Goal: Transaction & Acquisition: Purchase product/service

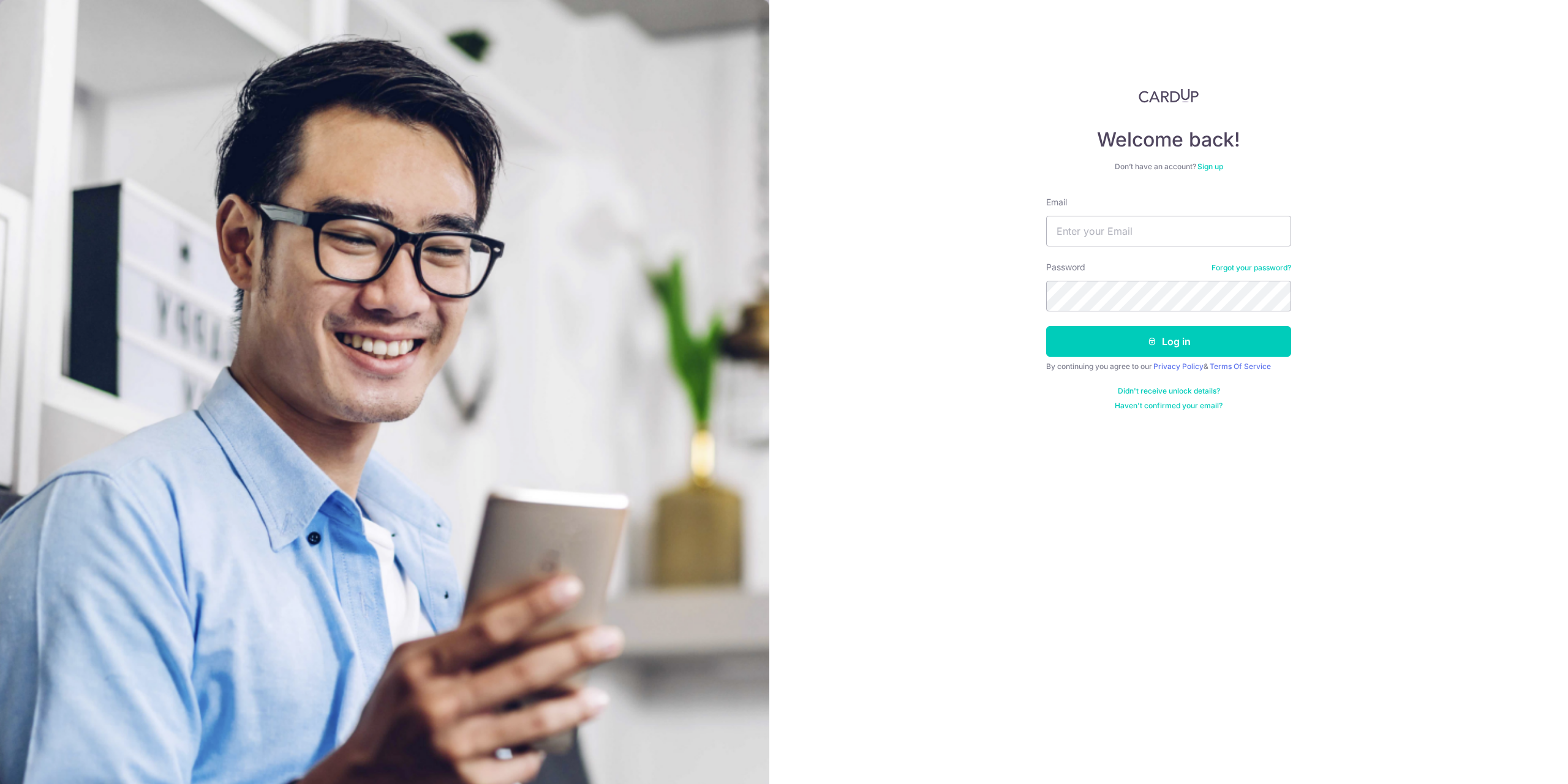
type input "Whitehouse85@hotmail.com"
click at [833, 279] on div "Welcome back! Don’t have an account? Sign up Email Whitehouse85@hotmail.com Pas…" at bounding box center [1169, 392] width 799 height 784
click at [1174, 345] on button "Log in" at bounding box center [1169, 341] width 245 height 30
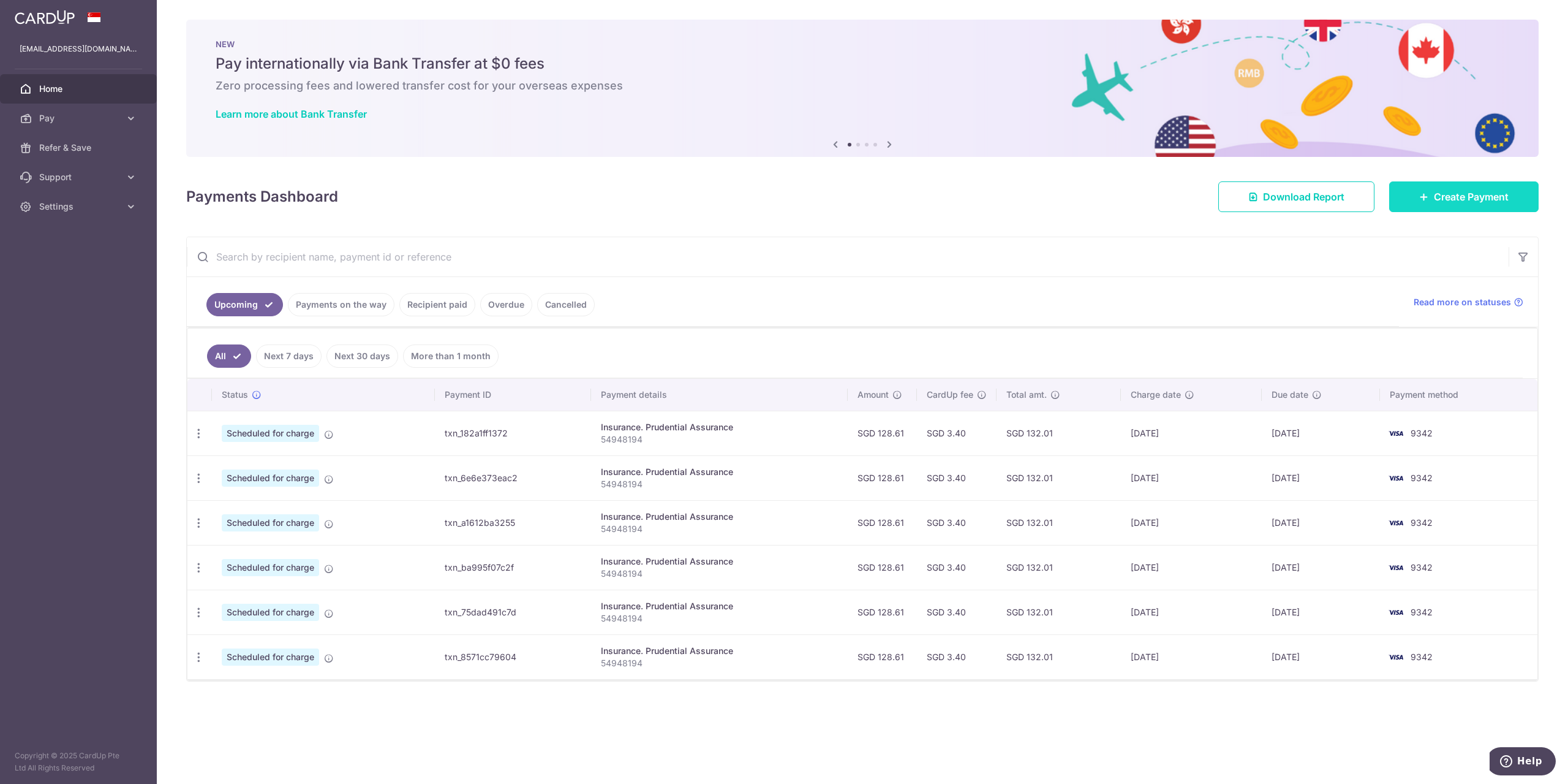
click at [1502, 187] on link "Create Payment" at bounding box center [1464, 196] width 149 height 30
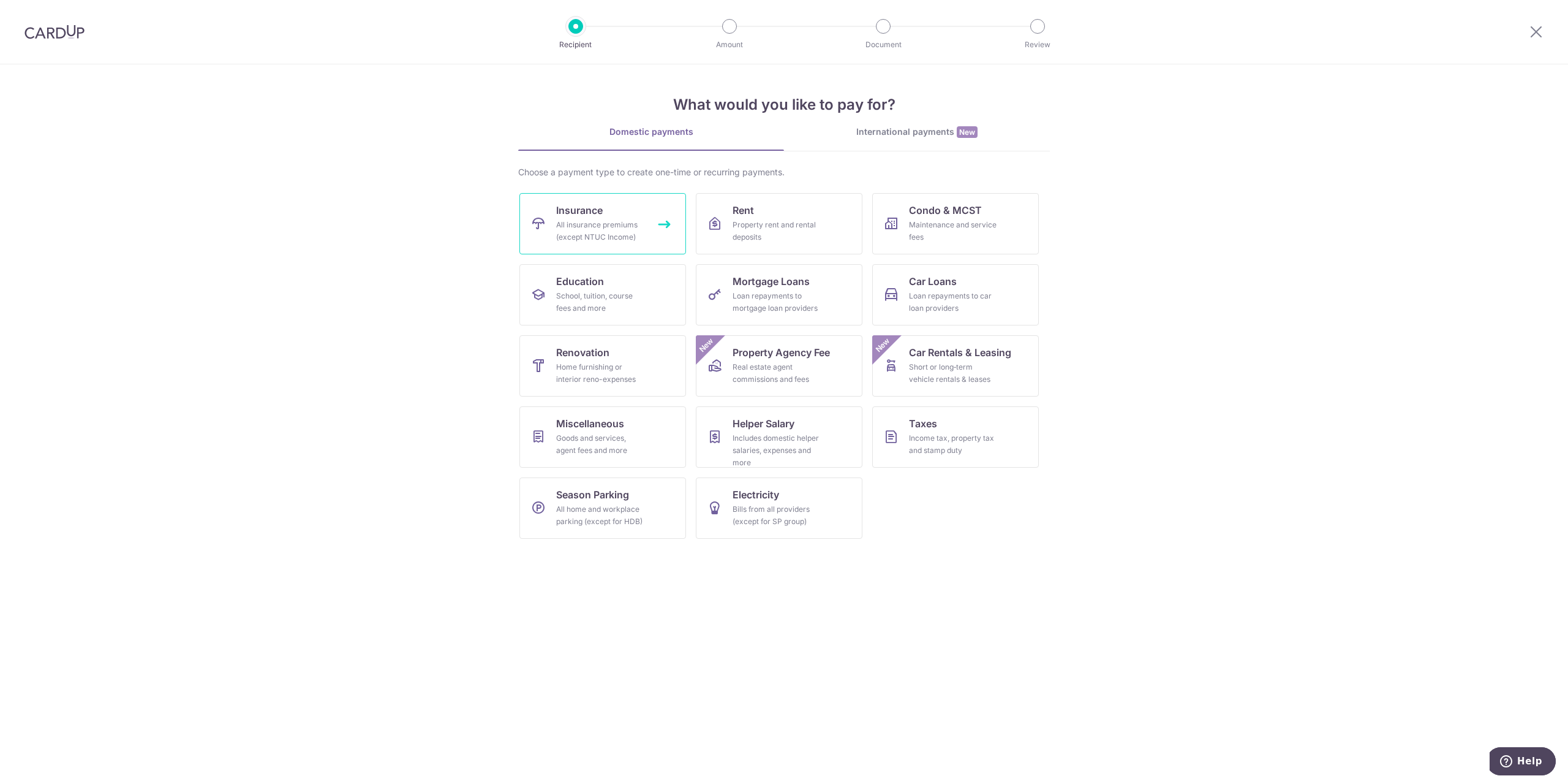
click at [593, 224] on div "All insurance premiums (except NTUC Income)" at bounding box center [600, 231] width 88 height 24
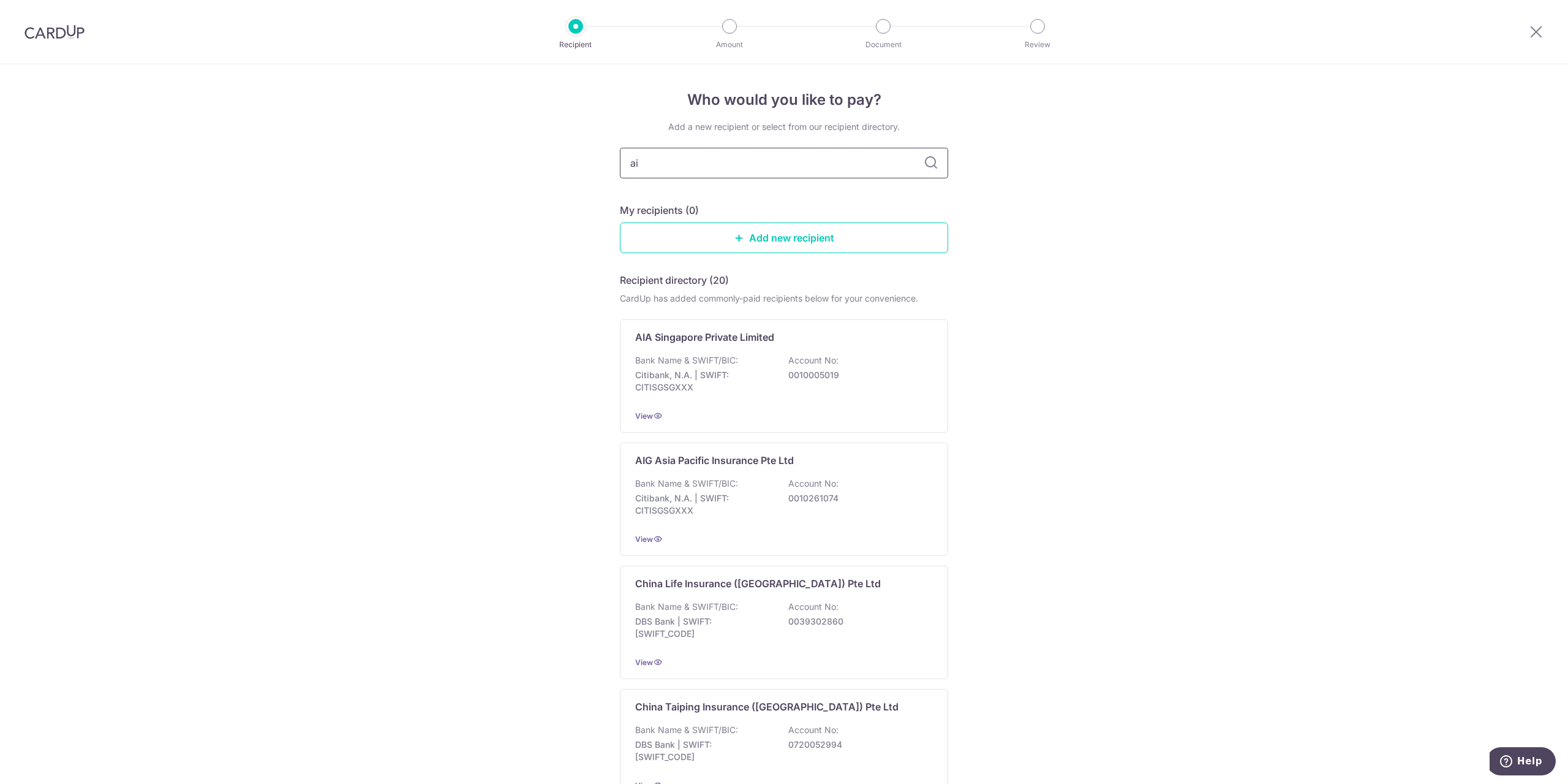
type input "aia"
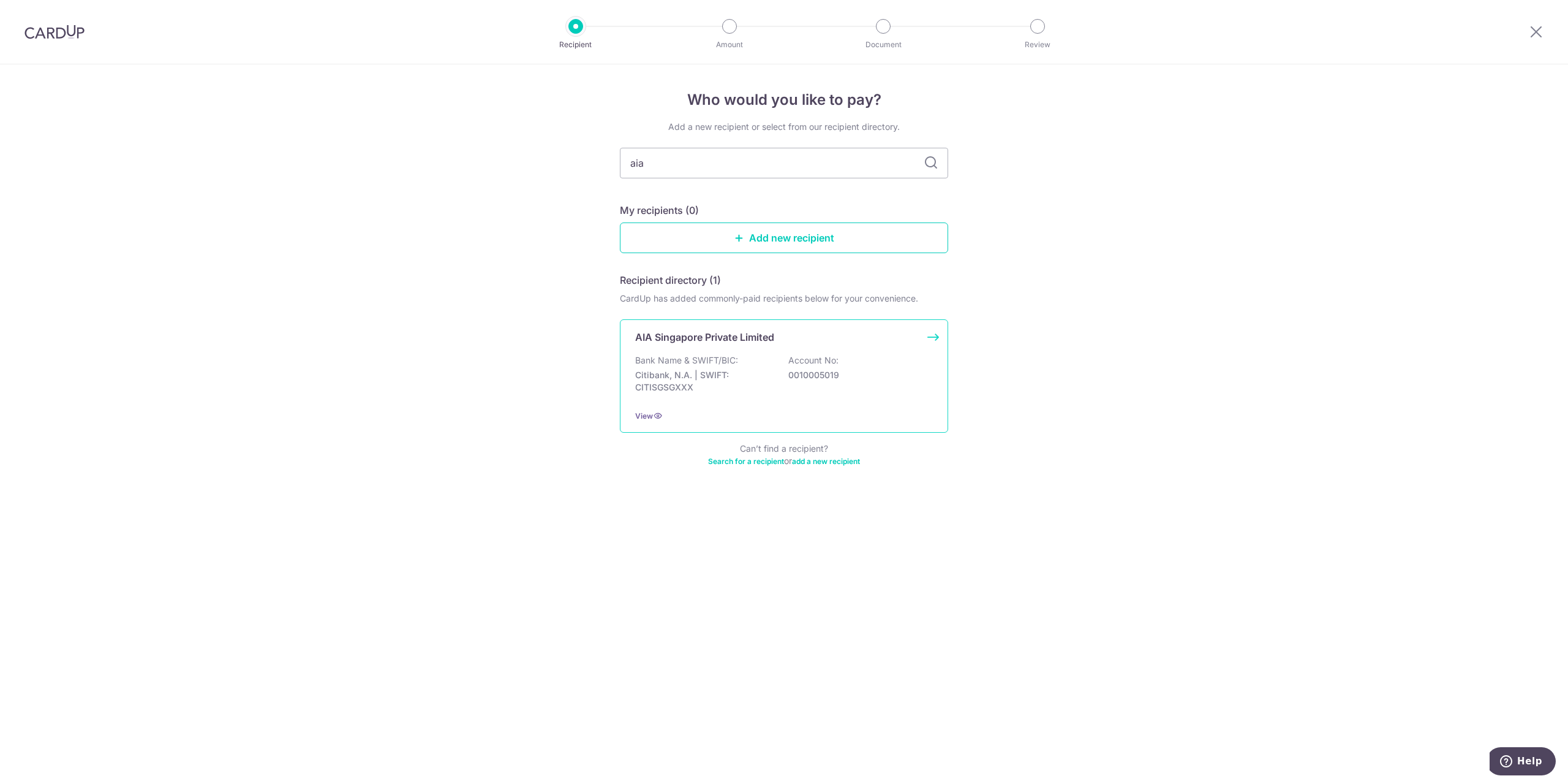
click at [780, 354] on div "Bank Name & SWIFT/BIC: Citibank, N.A. | SWIFT: CITISGSGXXX Account No: 00100050…" at bounding box center [784, 376] width 298 height 46
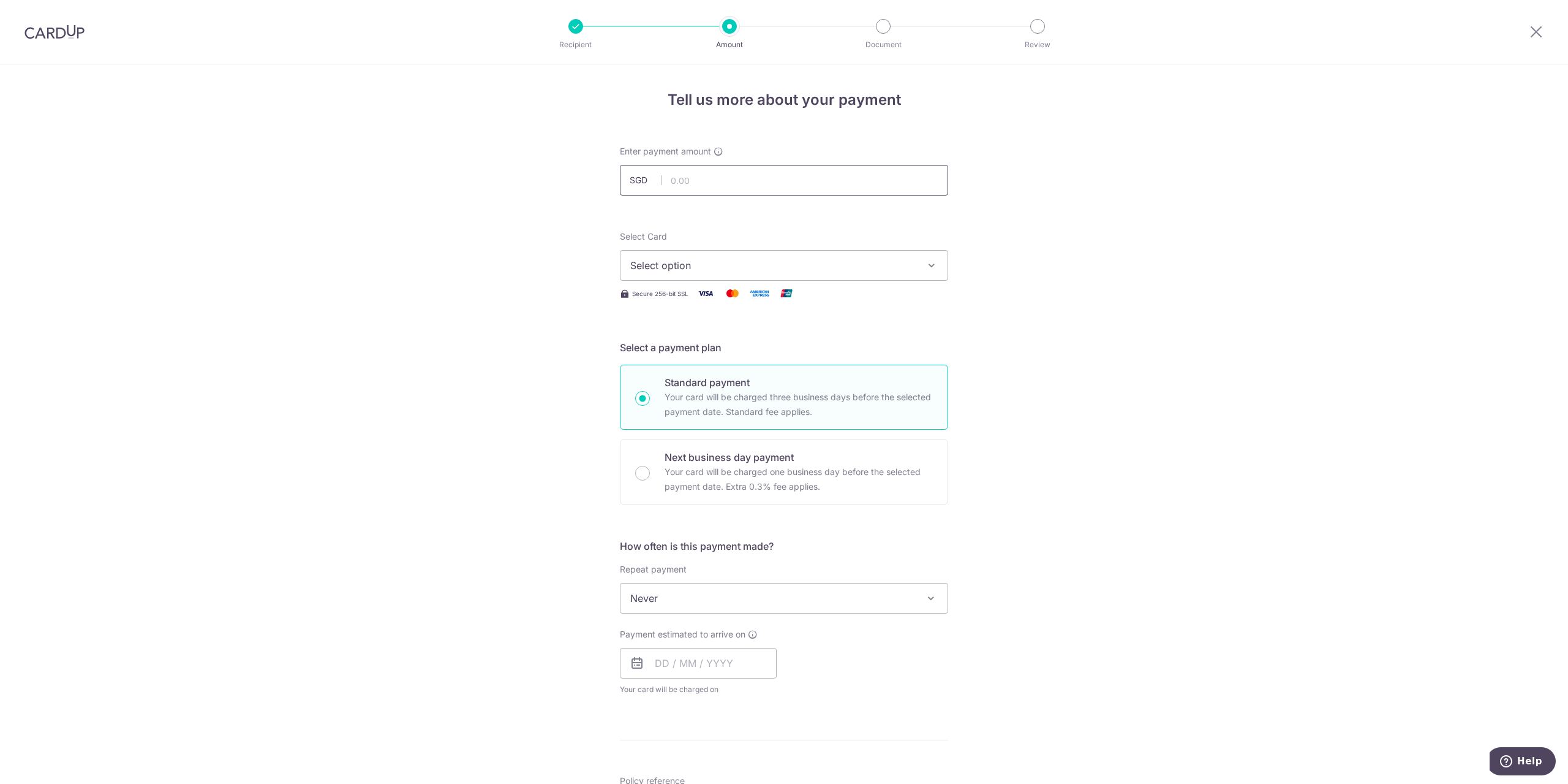
click at [694, 181] on input "text" at bounding box center [784, 180] width 328 height 30
type input "321.19"
click at [1112, 258] on div "Tell us more about your payment Enter payment amount SGD 321.19 321.19 Select C…" at bounding box center [784, 619] width 1568 height 1109
click at [919, 259] on button "Select option" at bounding box center [784, 265] width 328 height 30
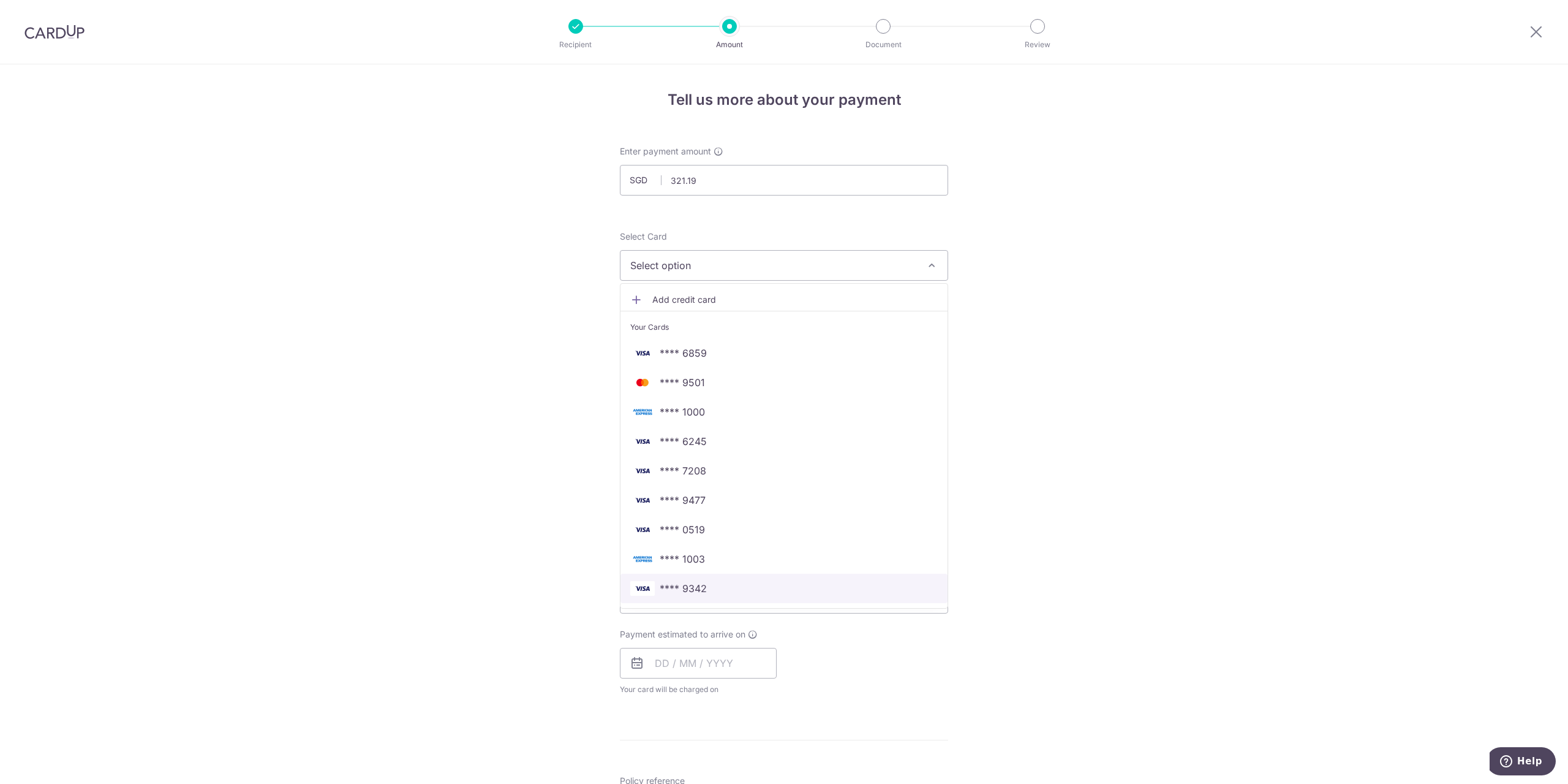
click at [690, 583] on span "**** 9342" at bounding box center [683, 588] width 47 height 15
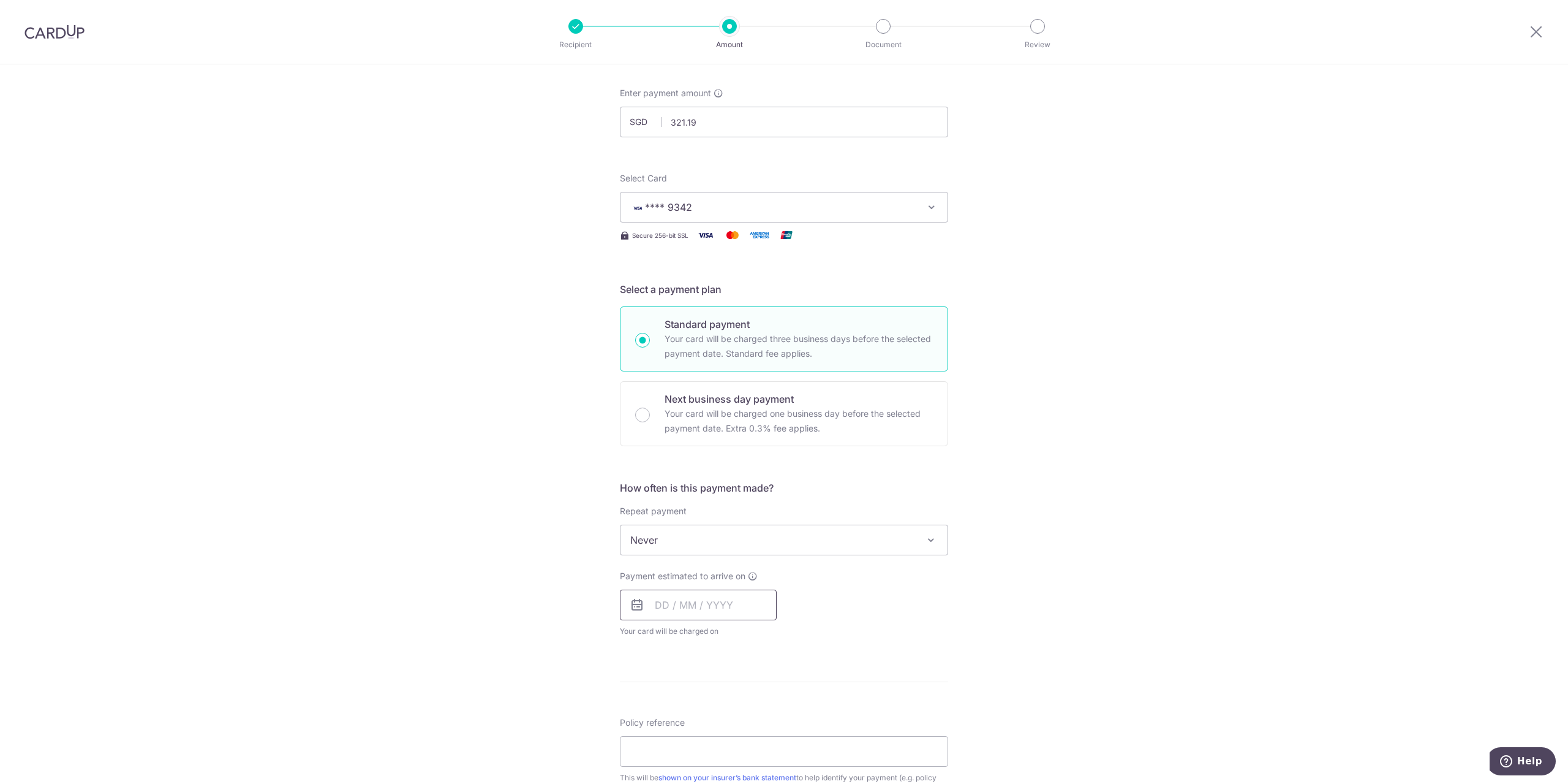
scroll to position [62, 0]
click at [660, 605] on input "text" at bounding box center [698, 601] width 157 height 30
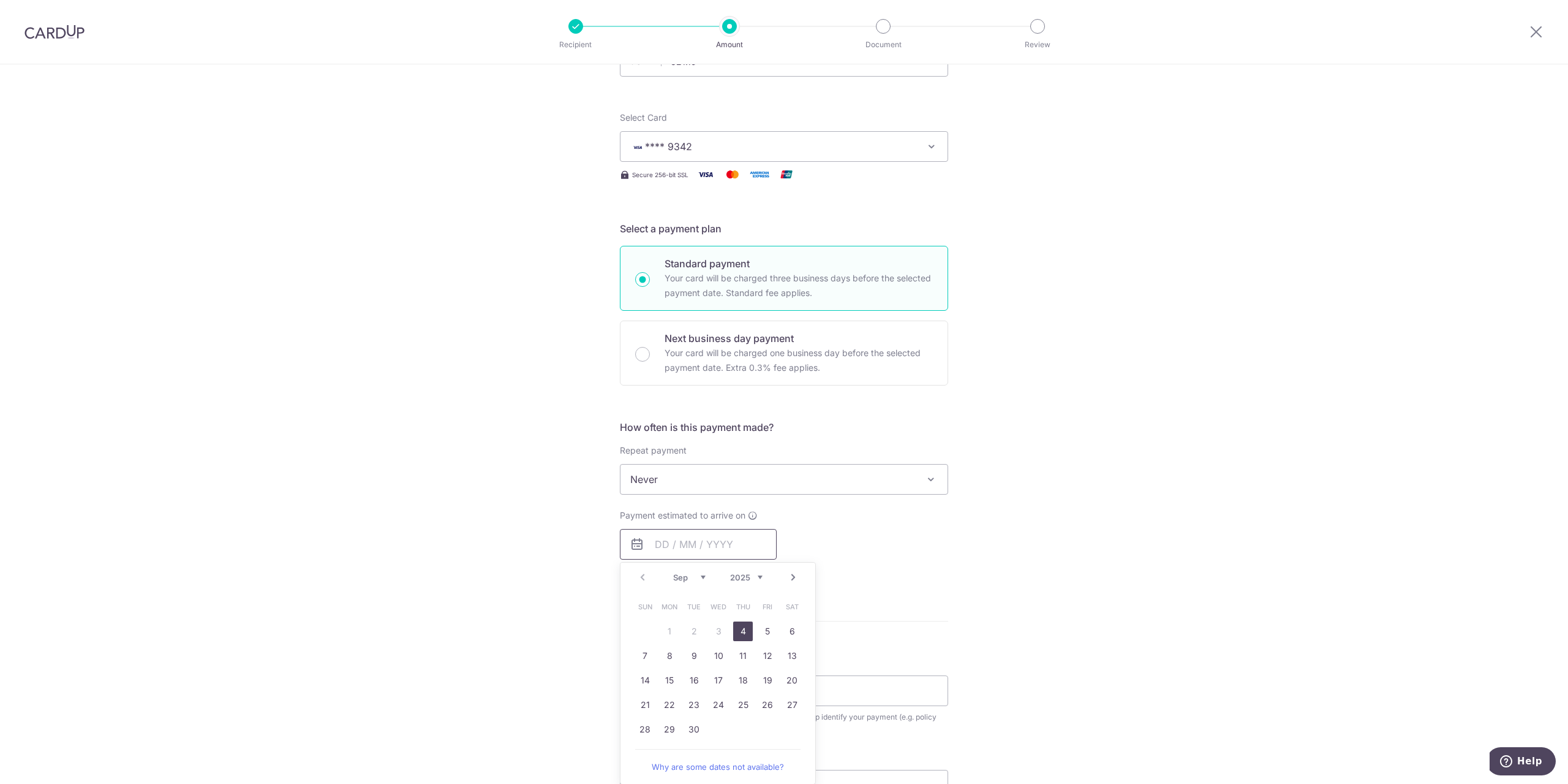
scroll to position [122, 0]
click at [743, 627] on link "4" at bounding box center [743, 628] width 20 height 20
type input "04/09/2025"
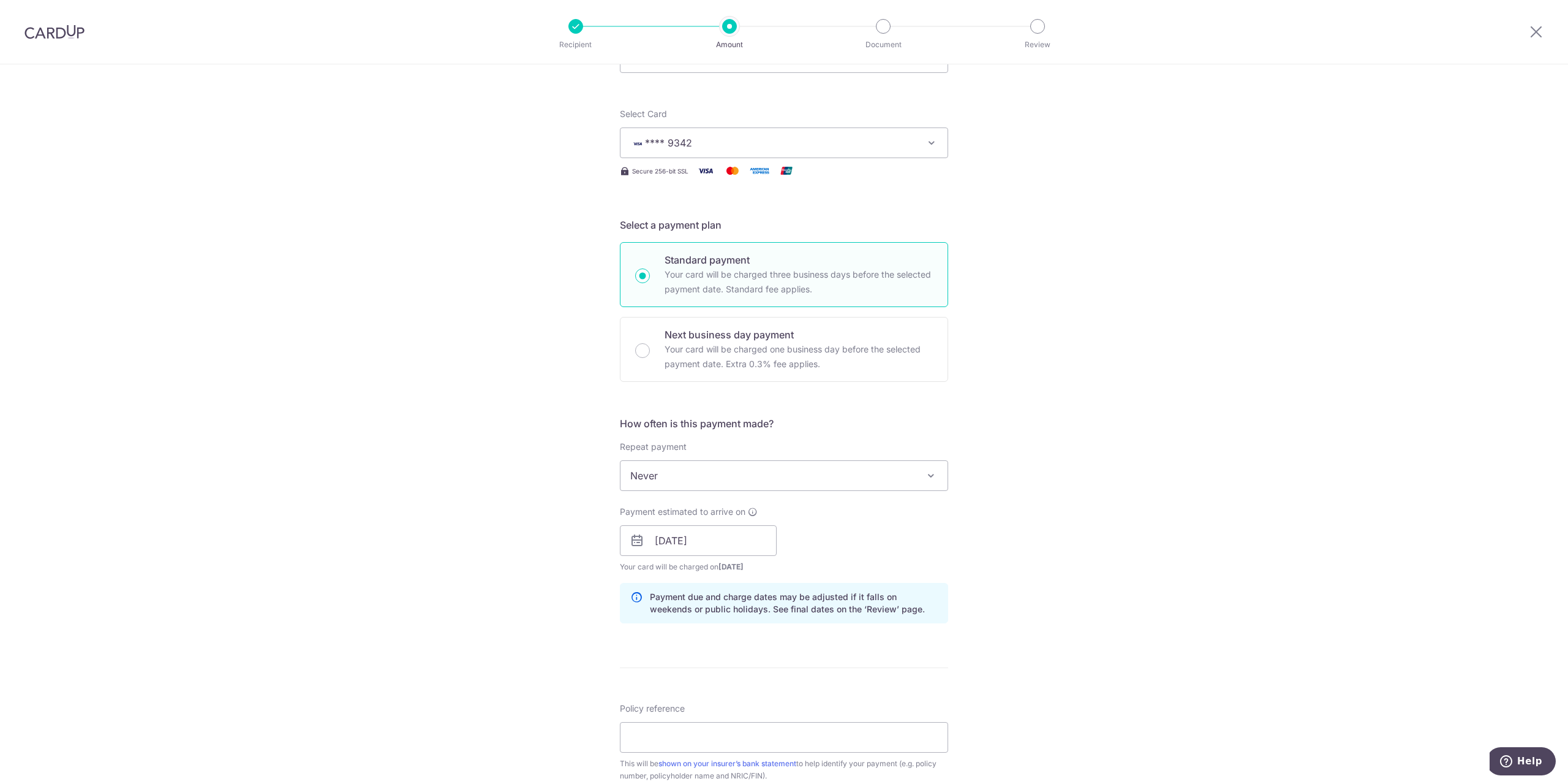
click at [1101, 578] on div "Tell us more about your payment Enter payment amount SGD 321.19 321.19 Select C…" at bounding box center [784, 521] width 1568 height 1158
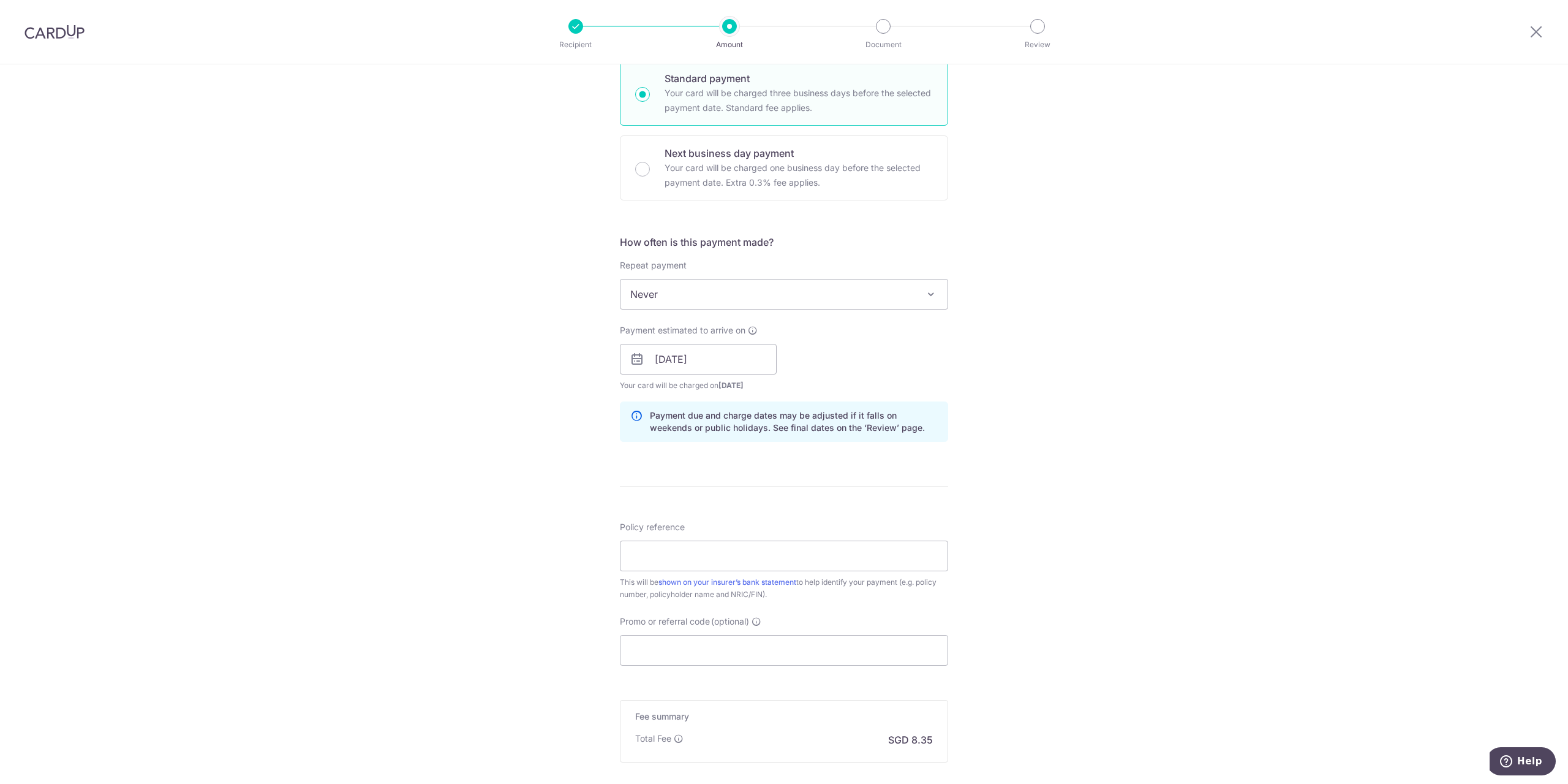
scroll to position [306, 0]
click at [654, 544] on input "Policy reference" at bounding box center [784, 553] width 328 height 30
type input "P521793854"
click at [696, 649] on input "Promo or referral code (optional)" at bounding box center [784, 648] width 328 height 30
type input "OCBC195"
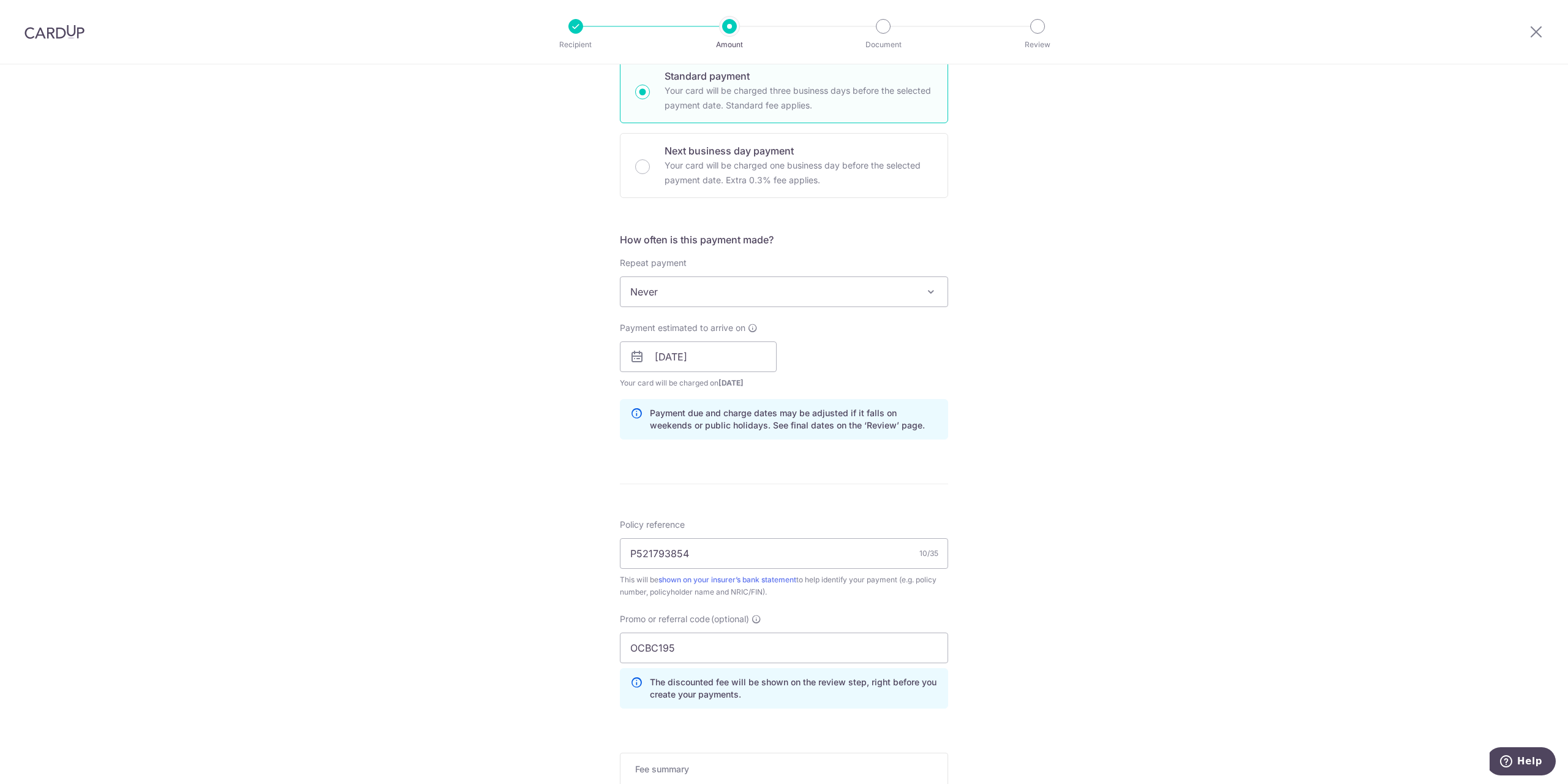
click at [1117, 638] on div "Tell us more about your payment Enter payment amount SGD 321.19 321.19 Select C…" at bounding box center [784, 365] width 1568 height 1214
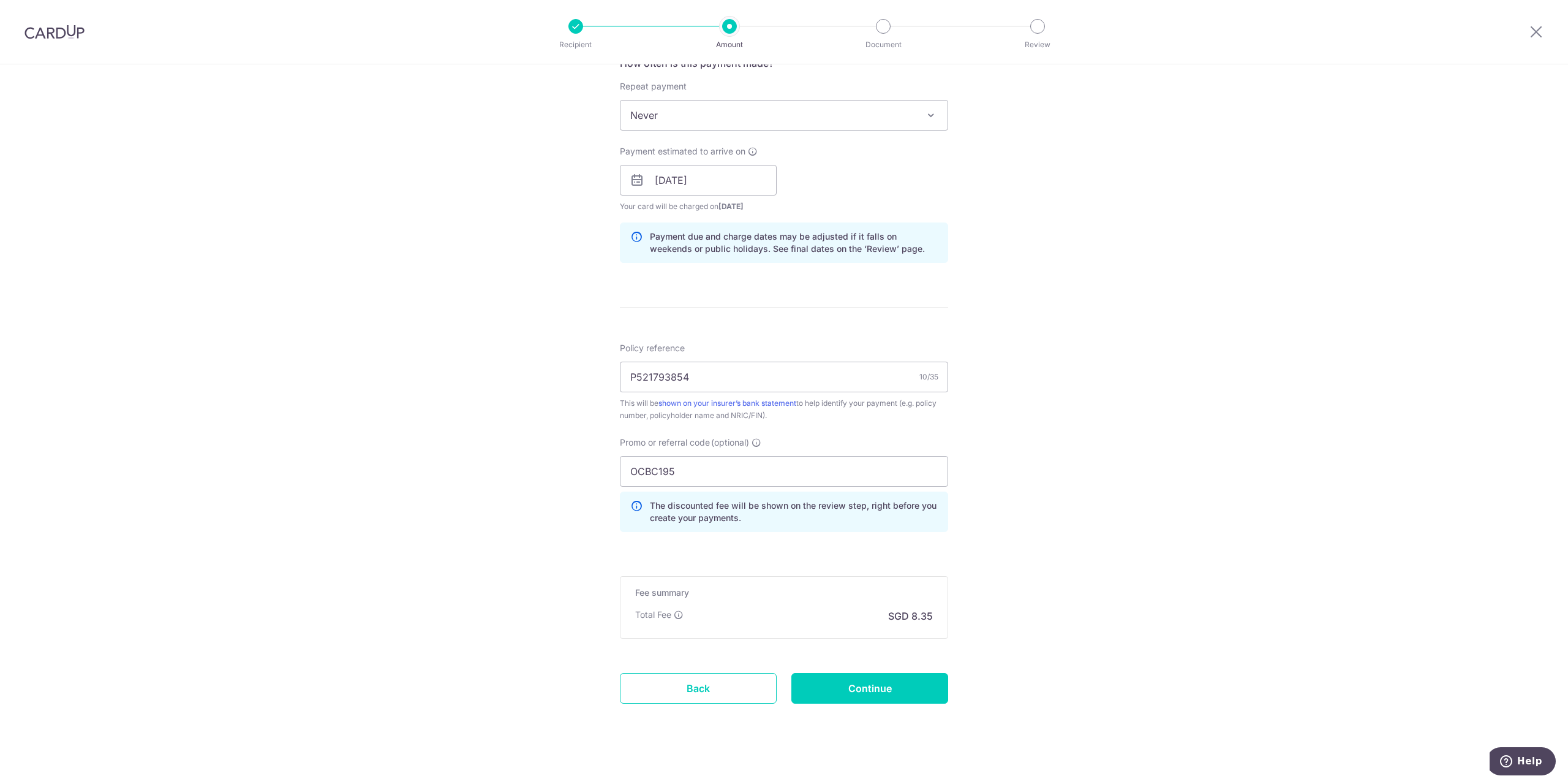
scroll to position [491, 0]
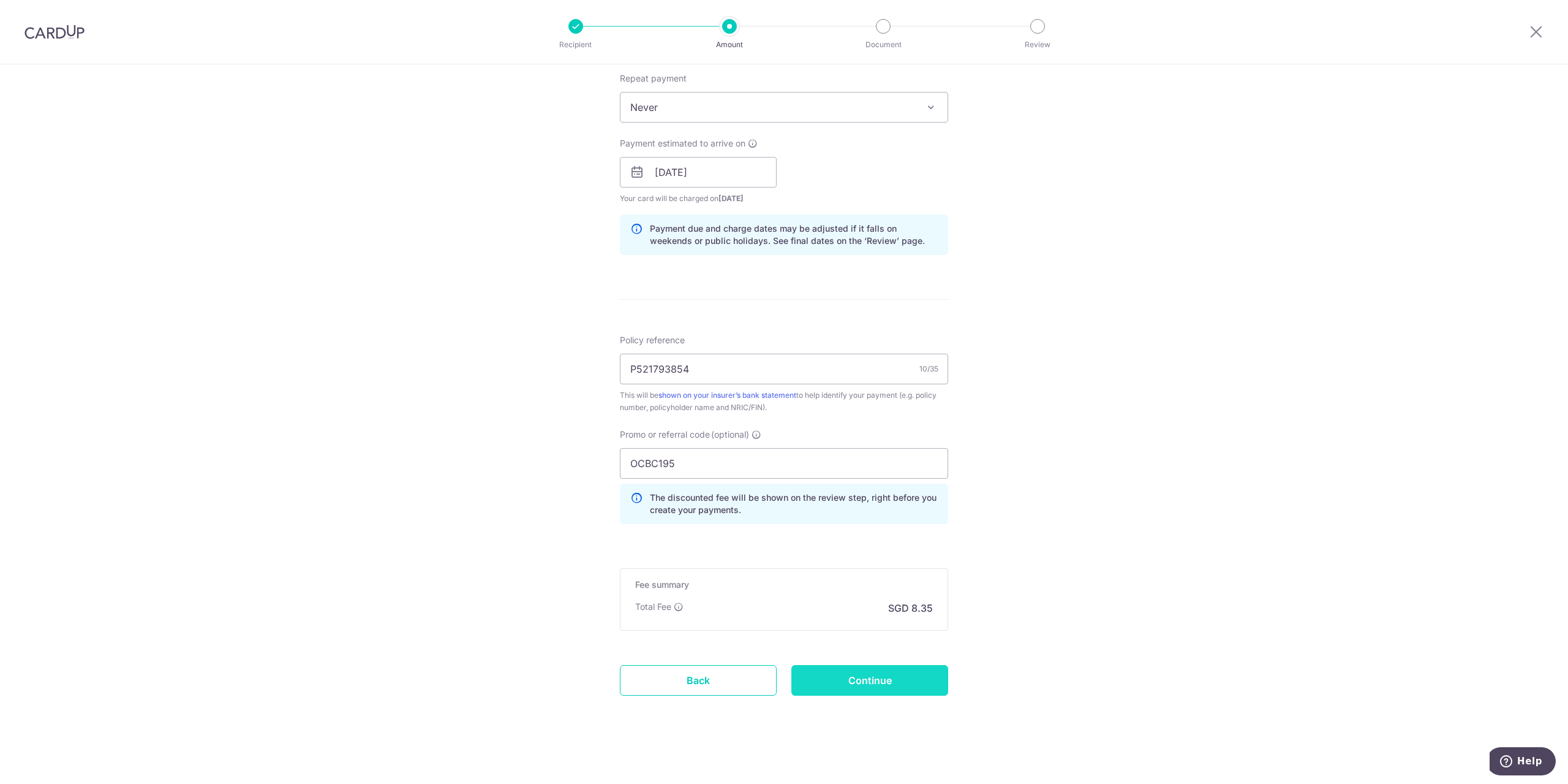
click at [872, 678] on input "Continue" at bounding box center [870, 680] width 157 height 30
type input "Create Schedule"
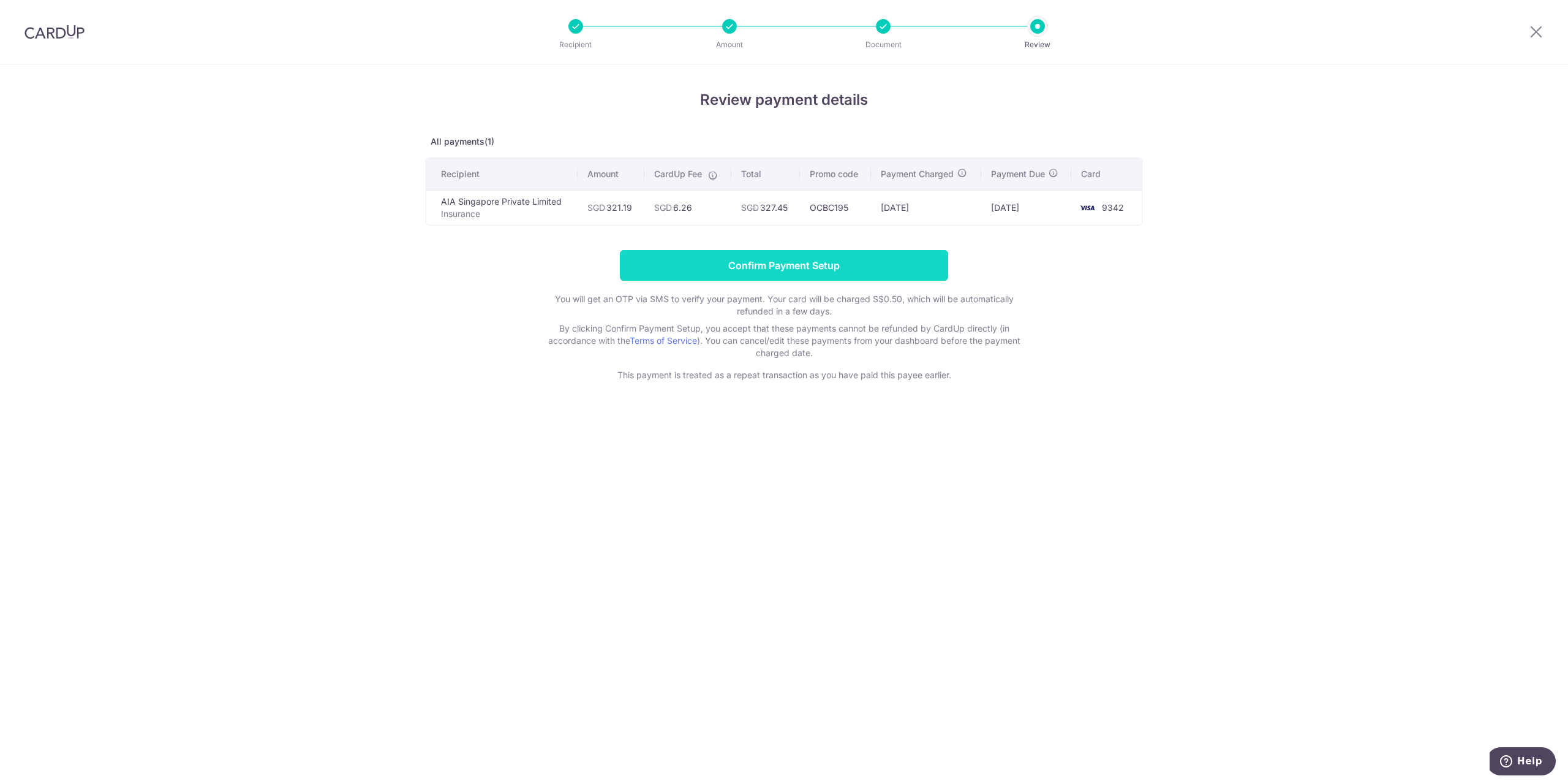
click at [891, 259] on input "Confirm Payment Setup" at bounding box center [784, 265] width 328 height 30
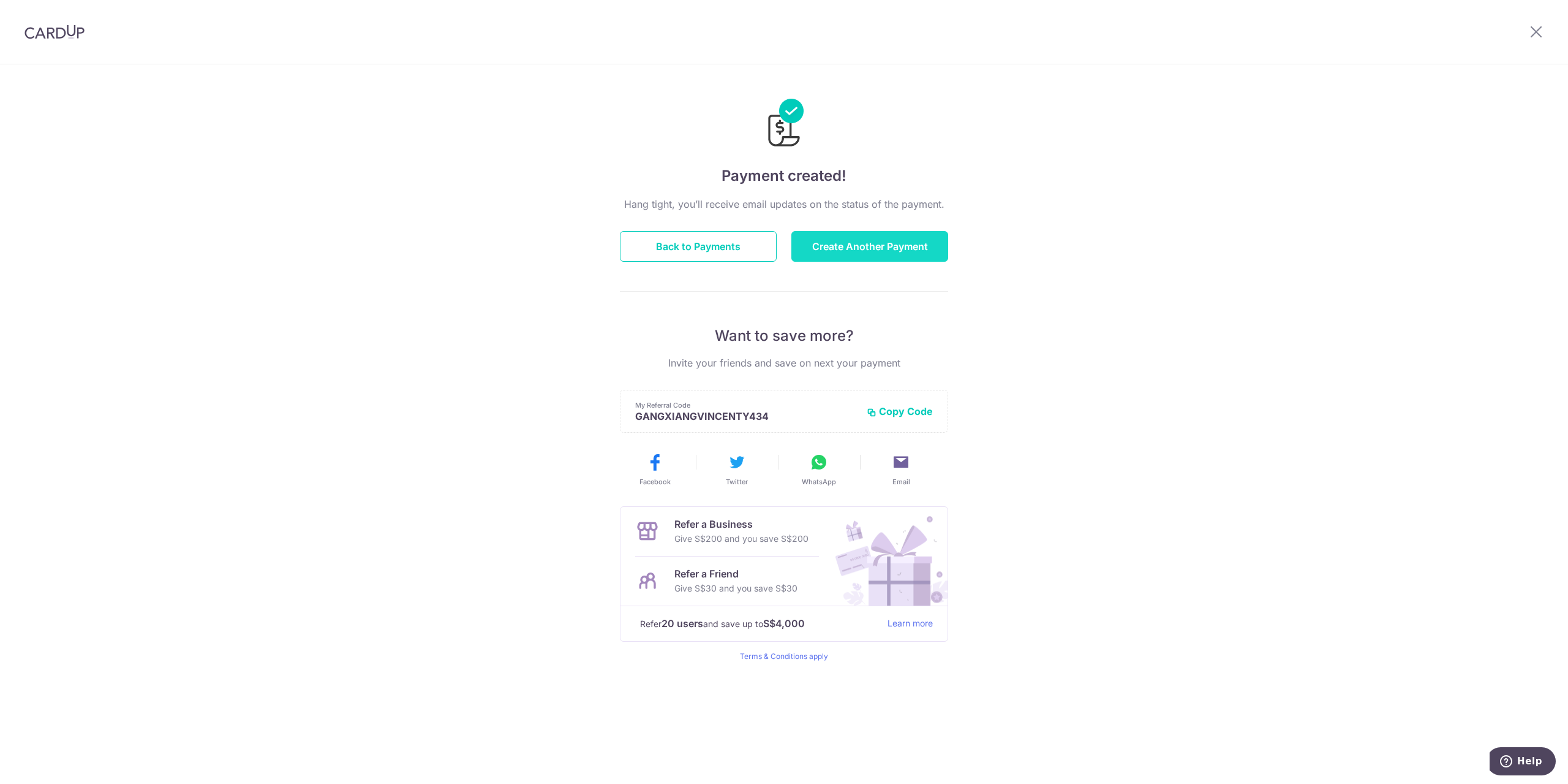
click at [889, 246] on button "Create Another Payment" at bounding box center [870, 246] width 157 height 30
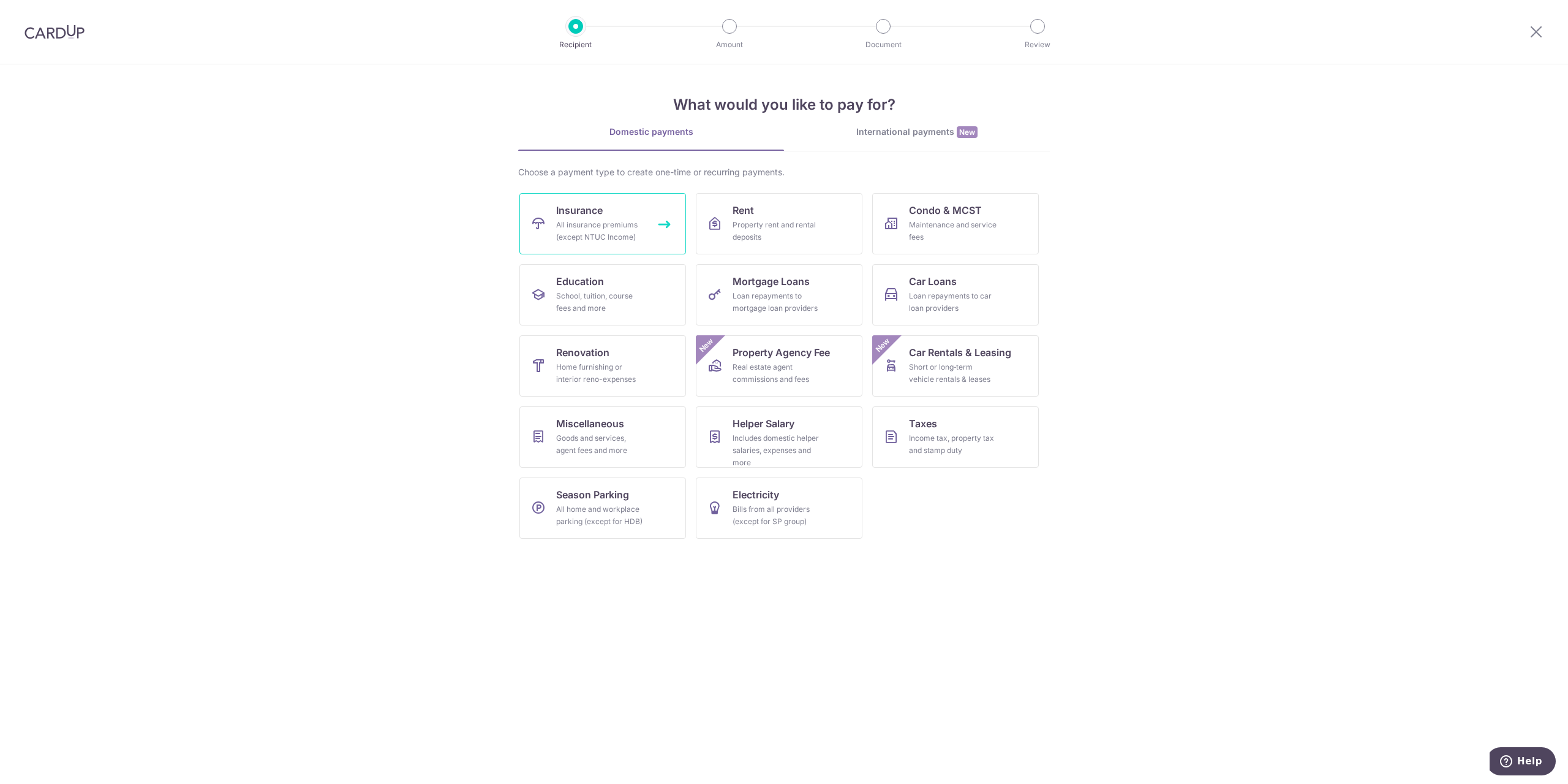
click at [616, 221] on div "All insurance premiums (except NTUC Income)" at bounding box center [600, 231] width 88 height 24
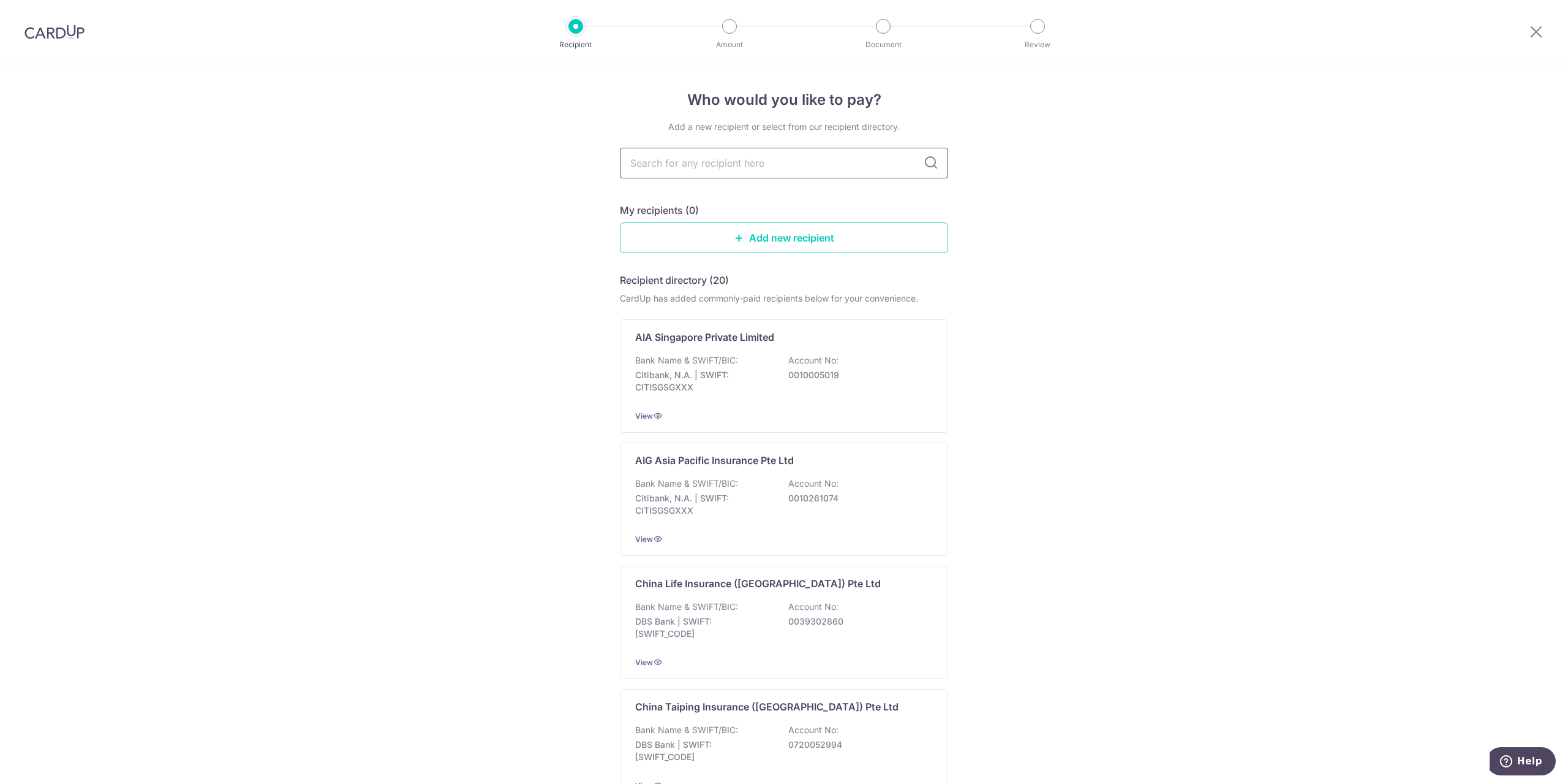
click at [770, 163] on input "text" at bounding box center [784, 163] width 328 height 30
type input "aia"
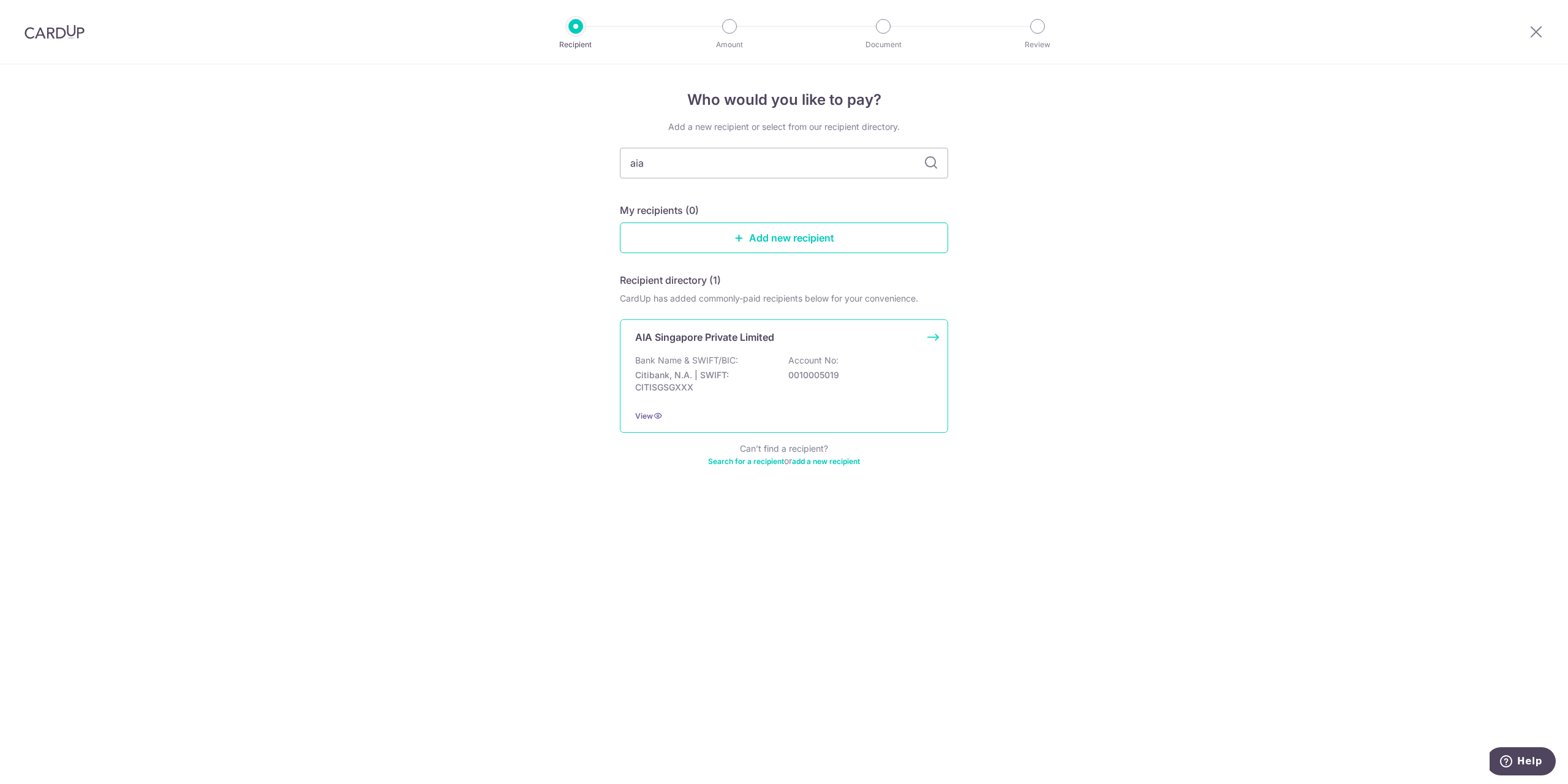
click at [739, 341] on p "AIA Singapore Private Limited" at bounding box center [704, 337] width 139 height 15
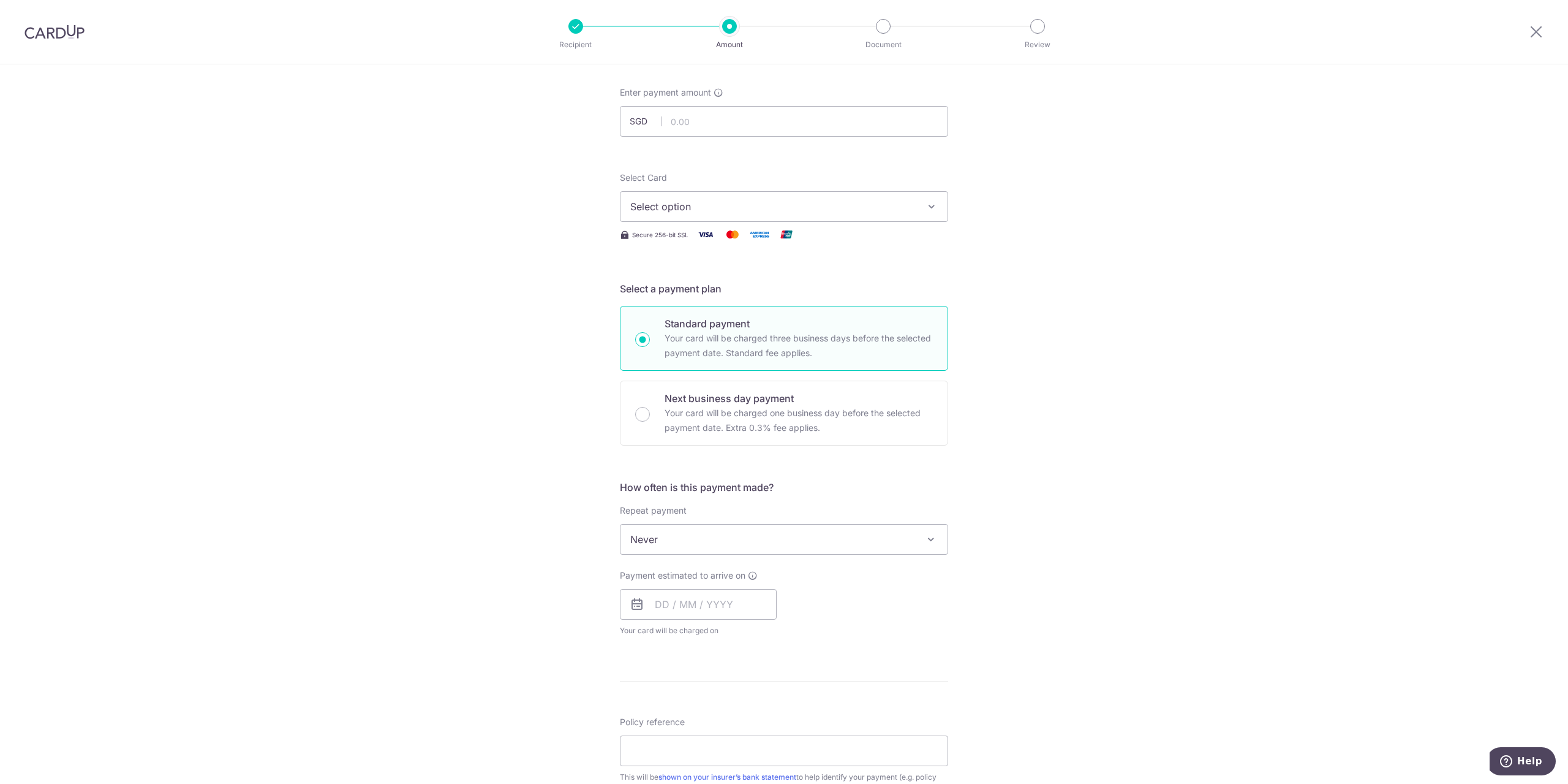
scroll to position [62, 0]
click at [718, 110] on input "text" at bounding box center [784, 119] width 328 height 30
type input "654.08"
click at [1135, 172] on div "Tell us more about your payment Enter payment amount SGD 654.08 654.08 Select C…" at bounding box center [784, 558] width 1568 height 1109
click at [751, 198] on span "Select option" at bounding box center [773, 204] width 286 height 15
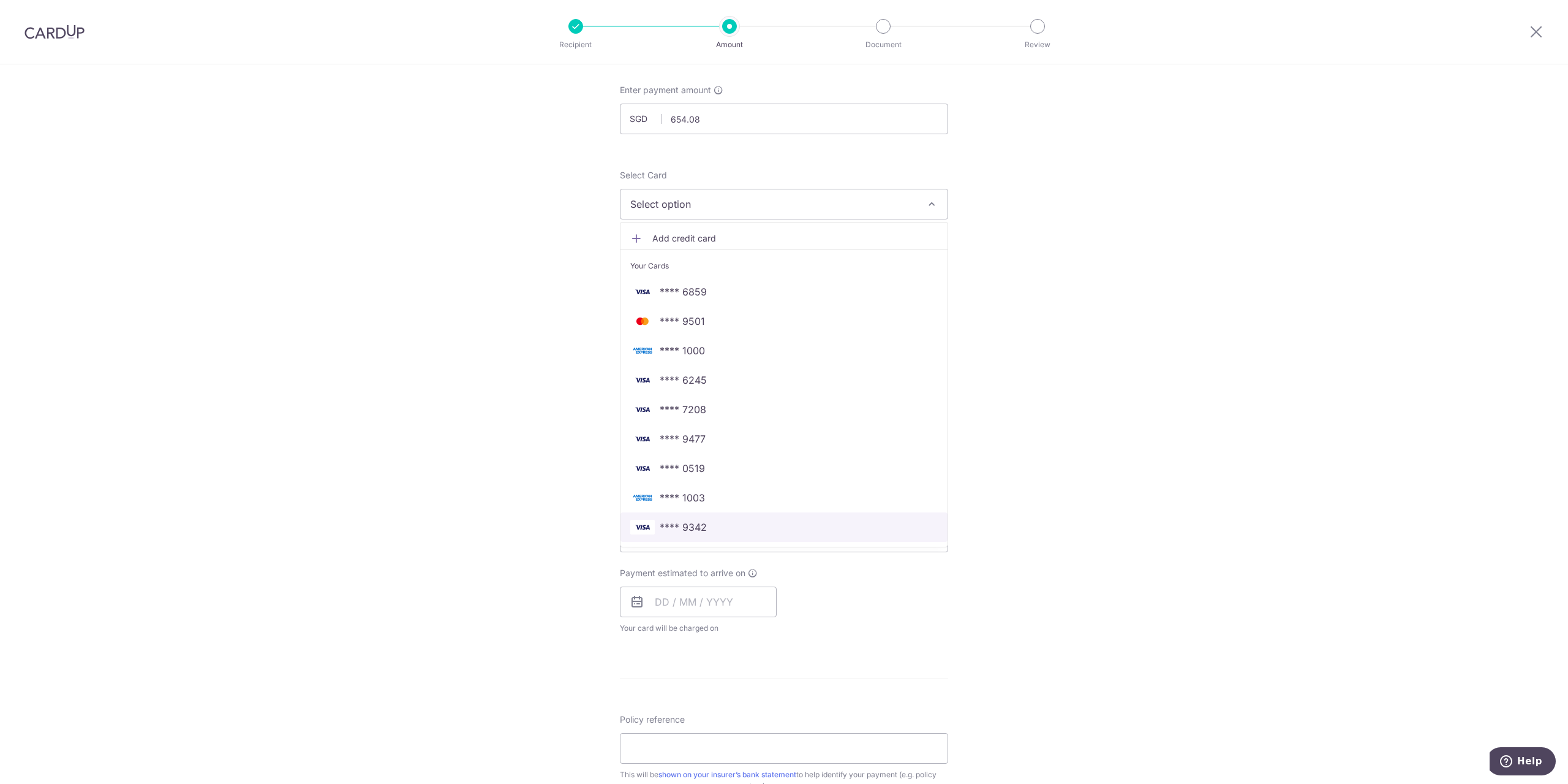
click at [702, 527] on span "**** 9342" at bounding box center [683, 527] width 47 height 15
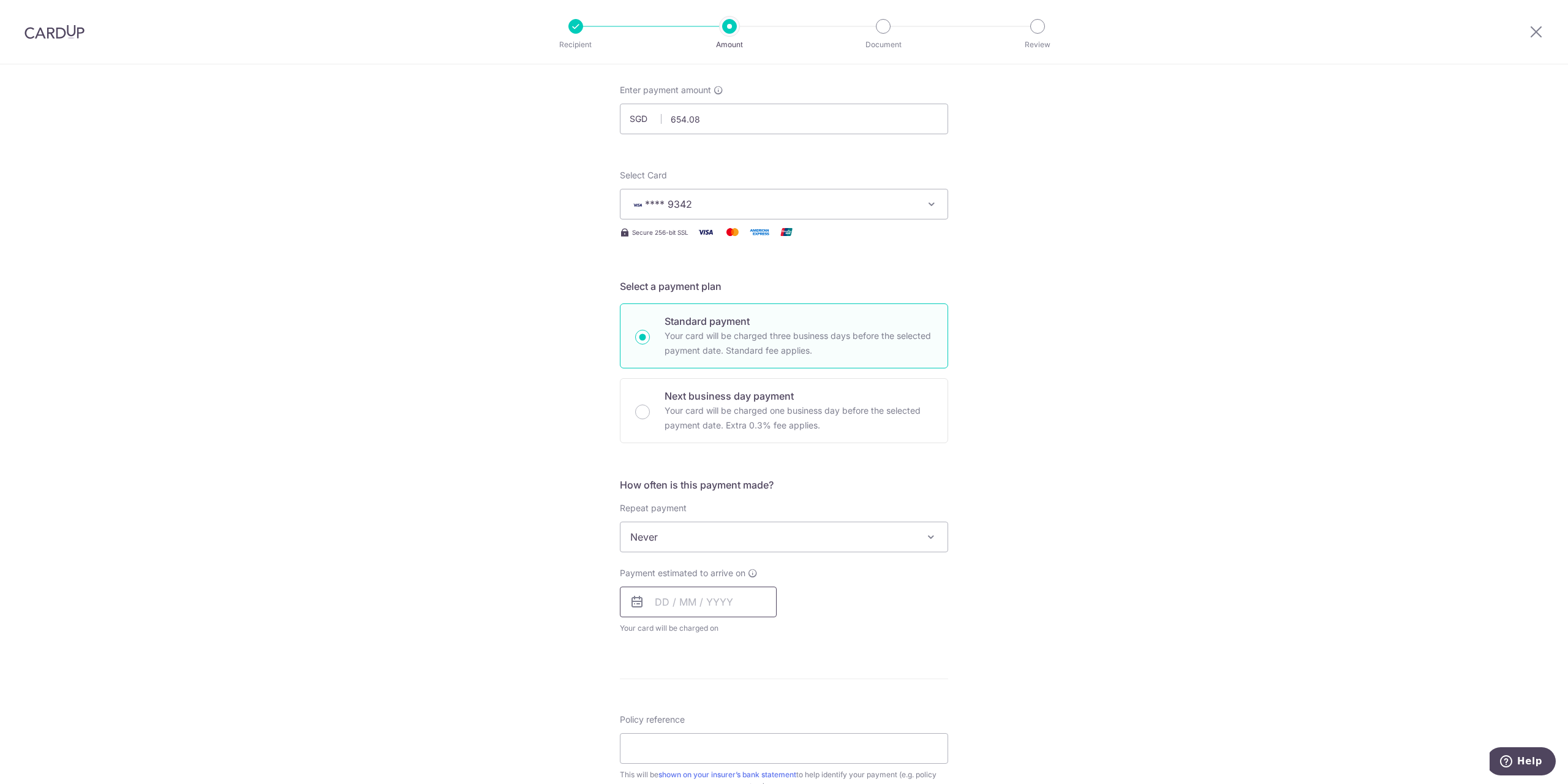
click at [656, 597] on input "text" at bounding box center [698, 601] width 157 height 30
drag, startPoint x: 733, startPoint y: 685, endPoint x: 931, endPoint y: 634, distance: 204.5
click at [733, 685] on link "4" at bounding box center [743, 689] width 20 height 20
type input "[DATE]"
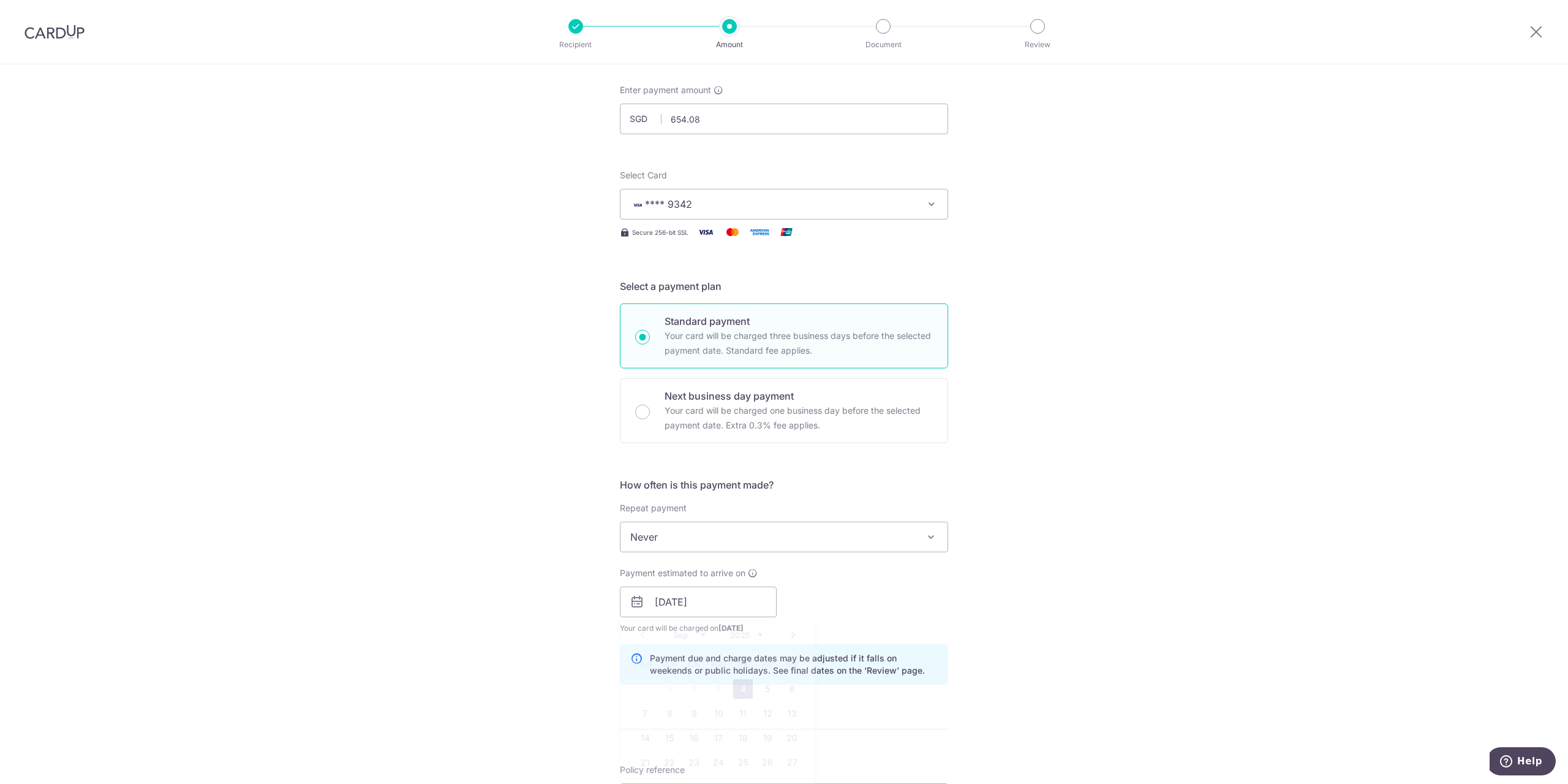
click at [931, 634] on div "How often is this payment made? Repeat payment Never Every week Every month Eve…" at bounding box center [784, 586] width 328 height 217
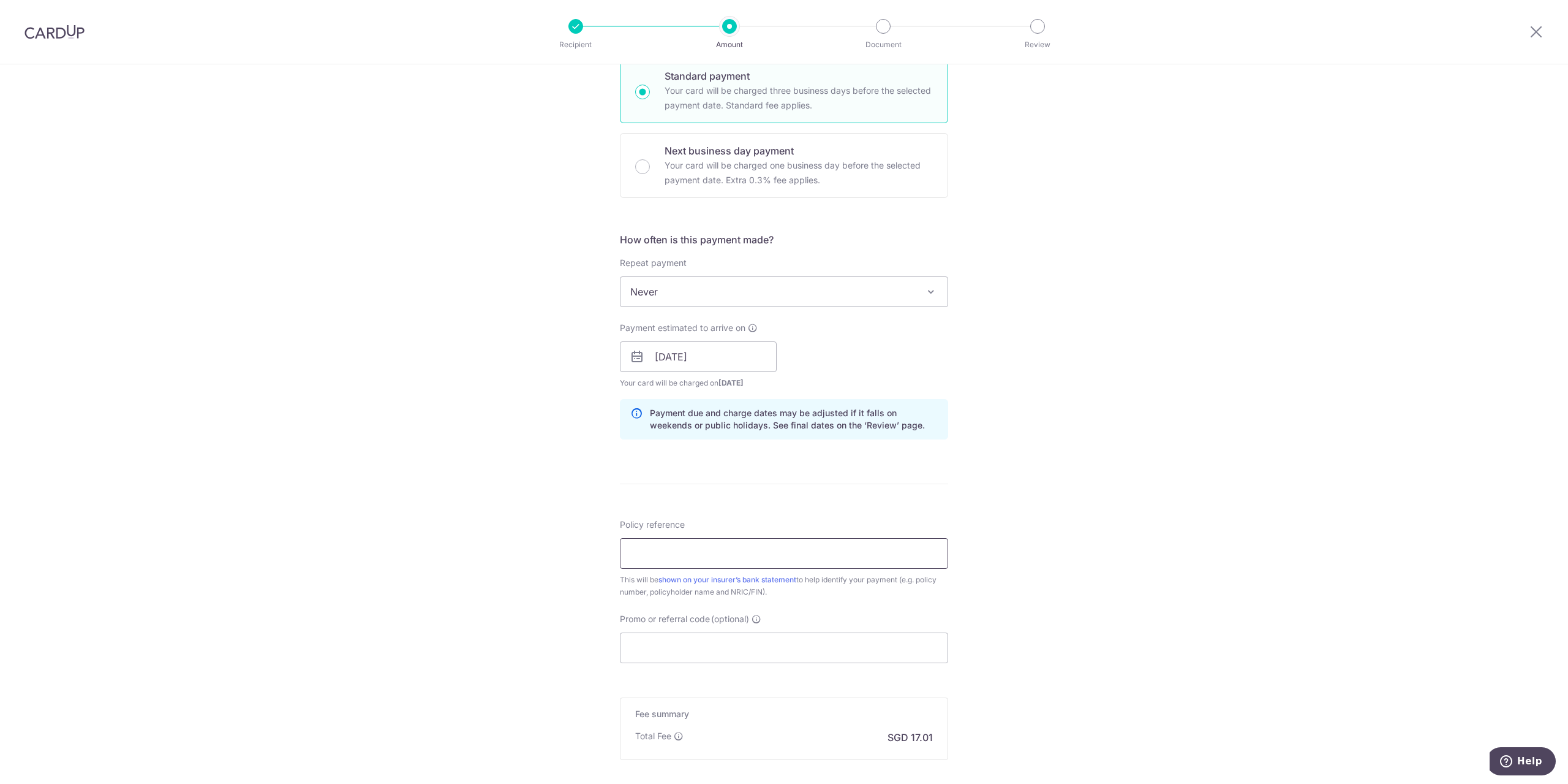
click at [693, 559] on input "Policy reference" at bounding box center [784, 553] width 328 height 30
click at [716, 548] on input "E23" at bounding box center [784, 553] width 328 height 30
drag, startPoint x: 632, startPoint y: 552, endPoint x: 608, endPoint y: 552, distance: 24.0
click at [608, 552] on div "Tell us more about your payment Enter payment amount SGD 654.08 654.08 Select C…" at bounding box center [784, 337] width 1568 height 1158
drag, startPoint x: 718, startPoint y: 556, endPoint x: 523, endPoint y: 546, distance: 195.3
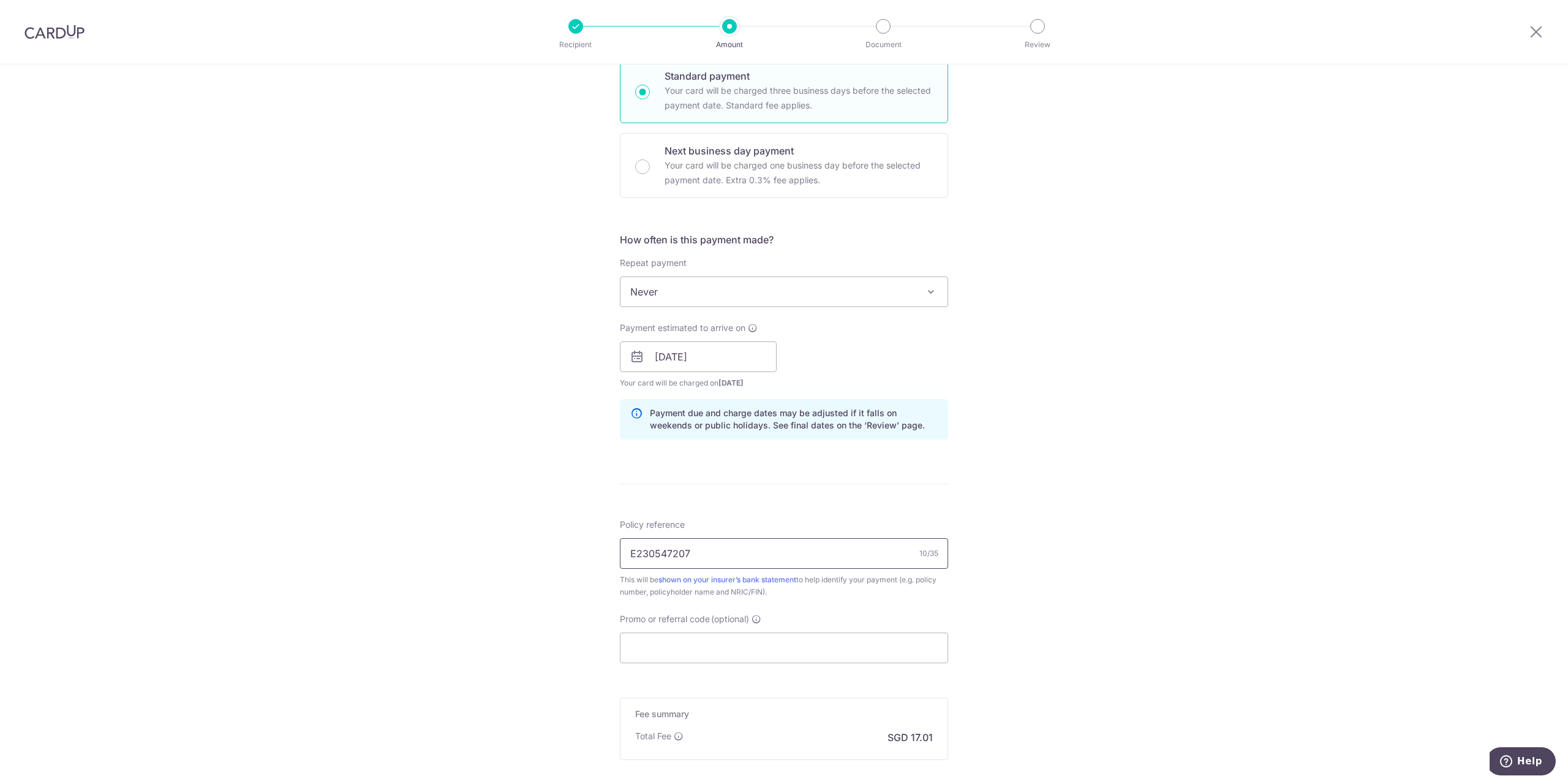
click at [523, 546] on div "Tell us more about your payment Enter payment amount SGD 654.08 654.08 Select C…" at bounding box center [784, 337] width 1568 height 1158
type input "H230547207"
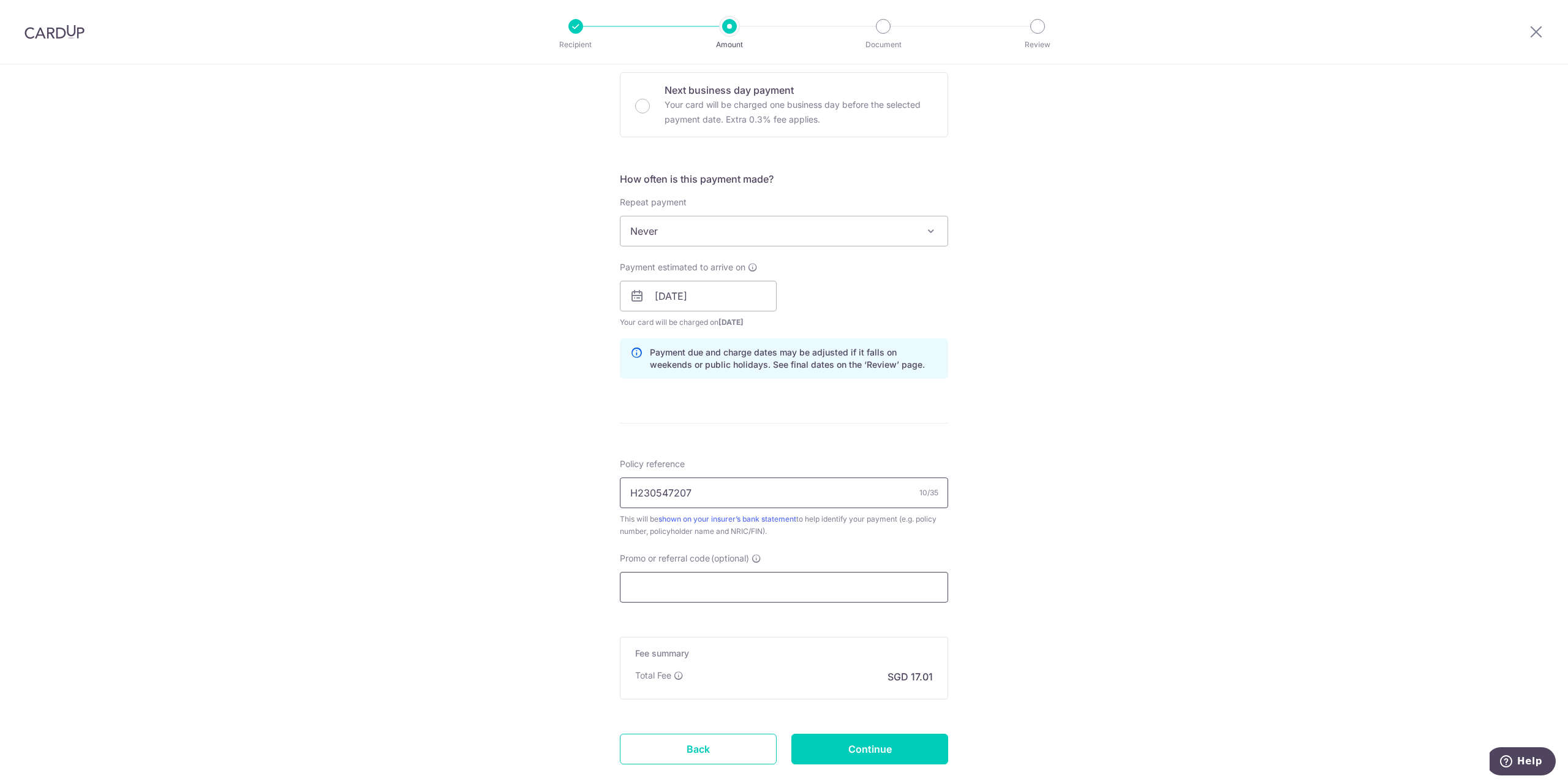
scroll to position [368, 0]
click at [725, 591] on input "Promo or referral code (optional)" at bounding box center [784, 586] width 328 height 30
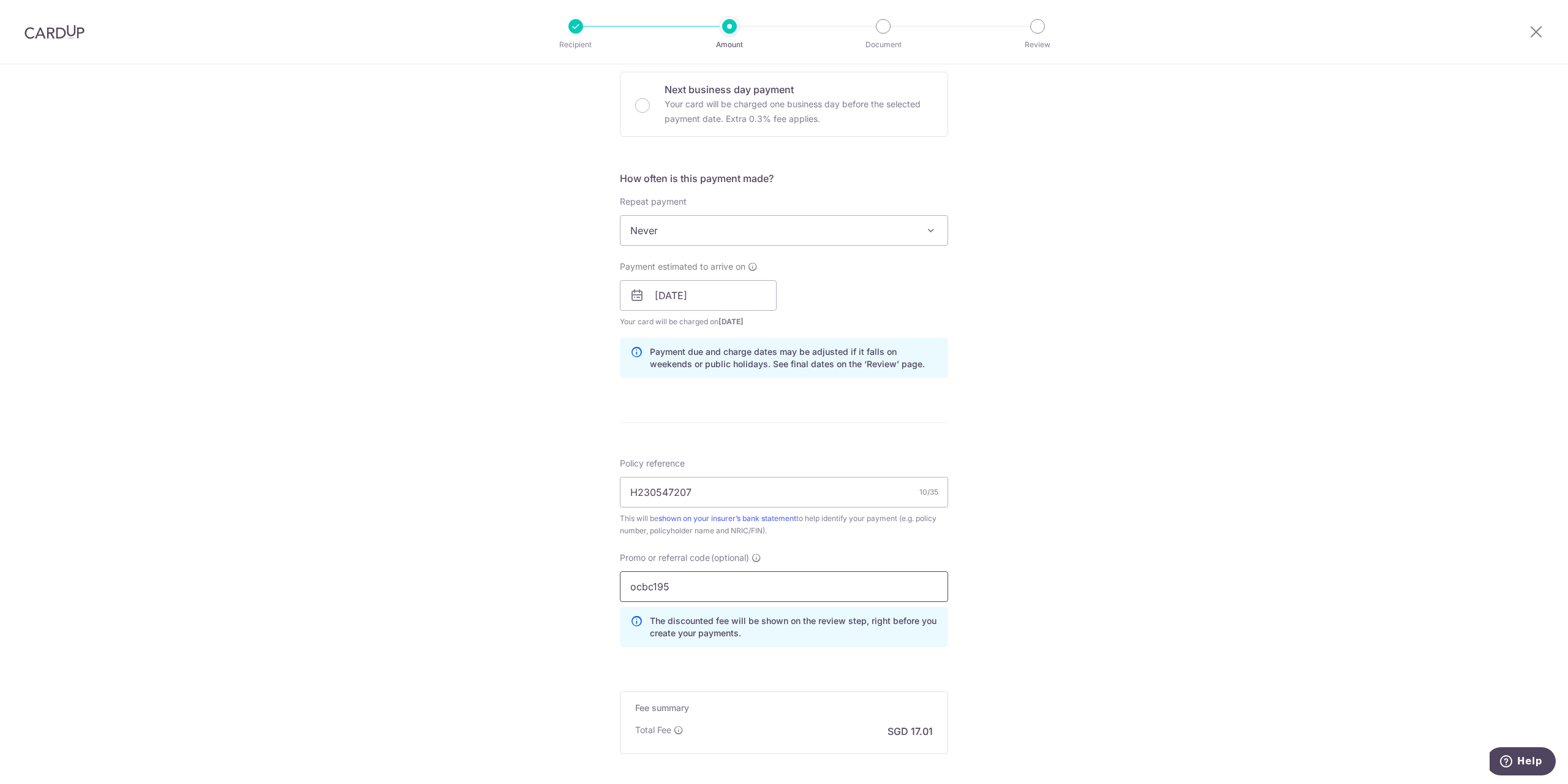
type input "ocbc195"
click at [1220, 650] on div "Tell us more about your payment Enter payment amount SGD 654.08 654.08 Select C…" at bounding box center [784, 304] width 1568 height 1214
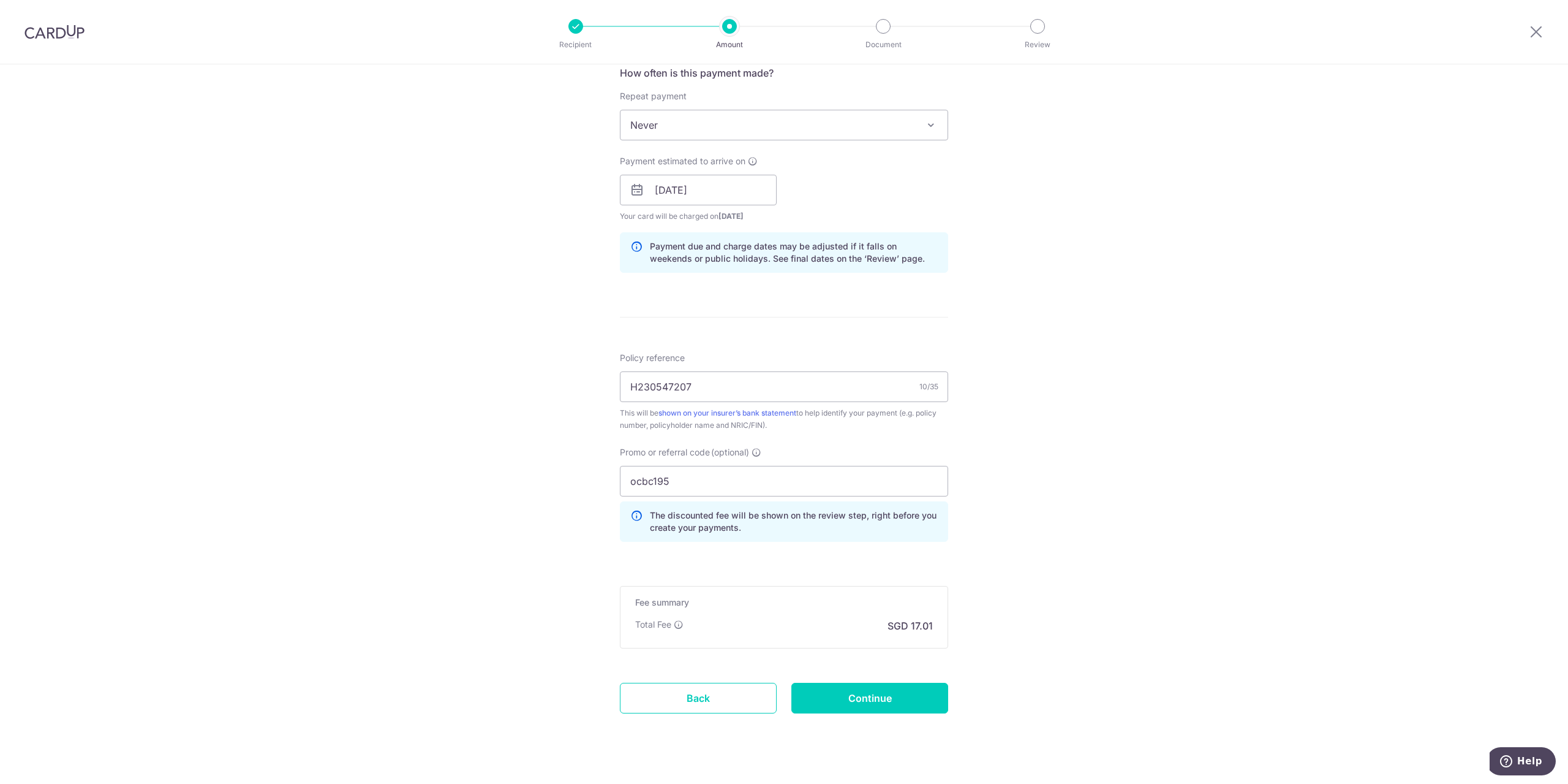
scroll to position [491, 0]
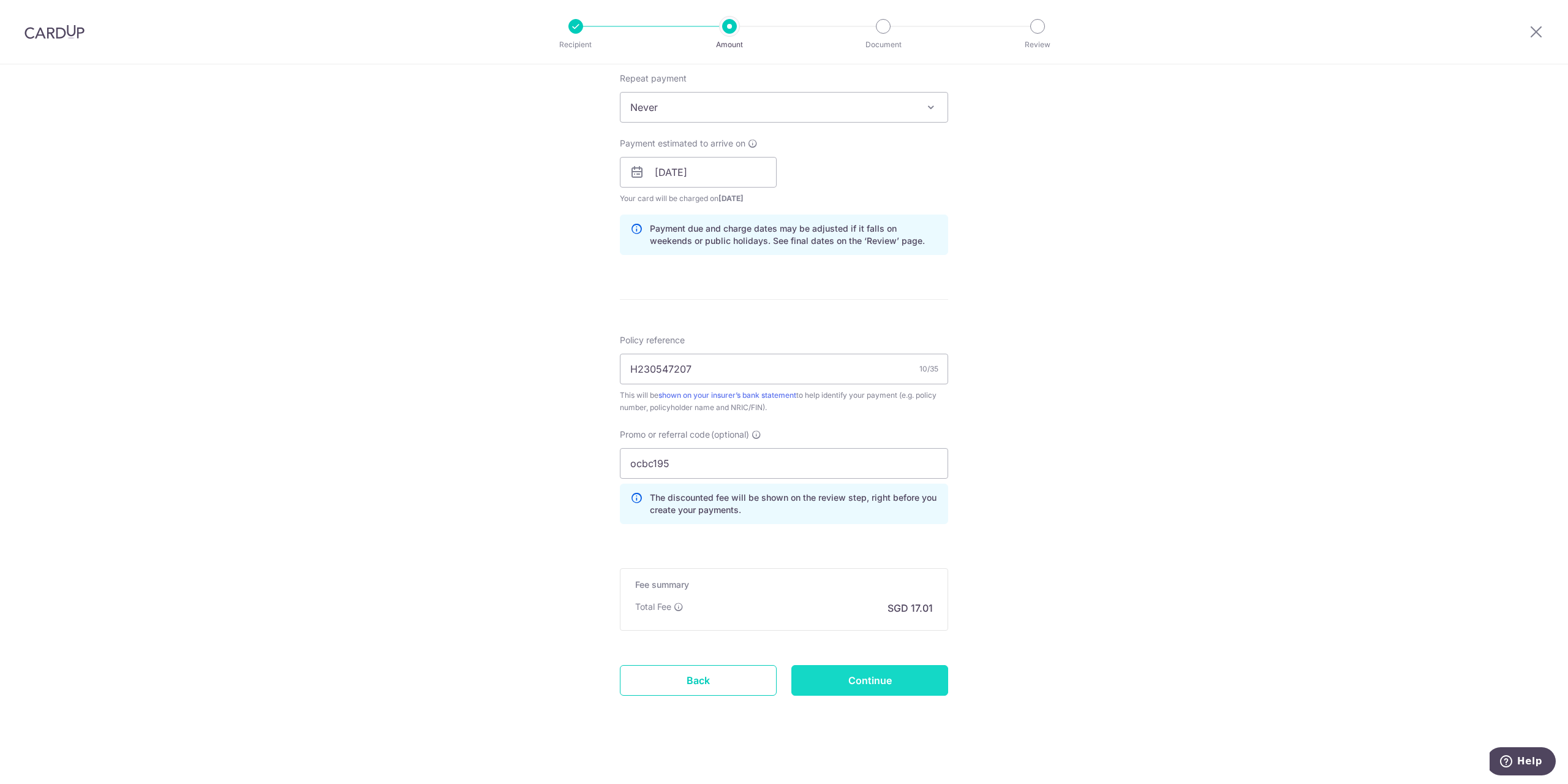
click at [867, 680] on input "Continue" at bounding box center [870, 680] width 157 height 30
type input "Create Schedule"
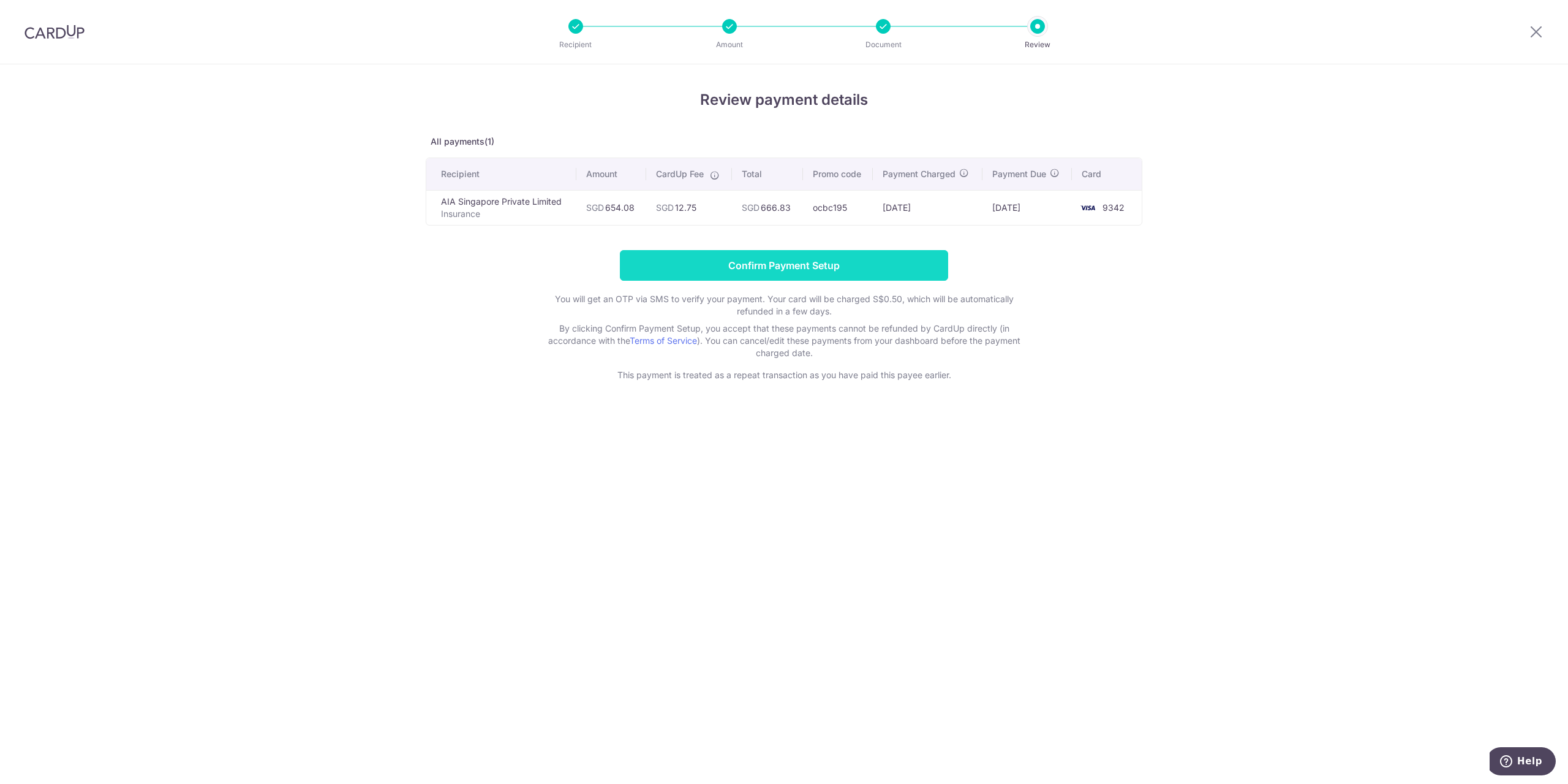
click at [826, 259] on input "Confirm Payment Setup" at bounding box center [784, 265] width 328 height 30
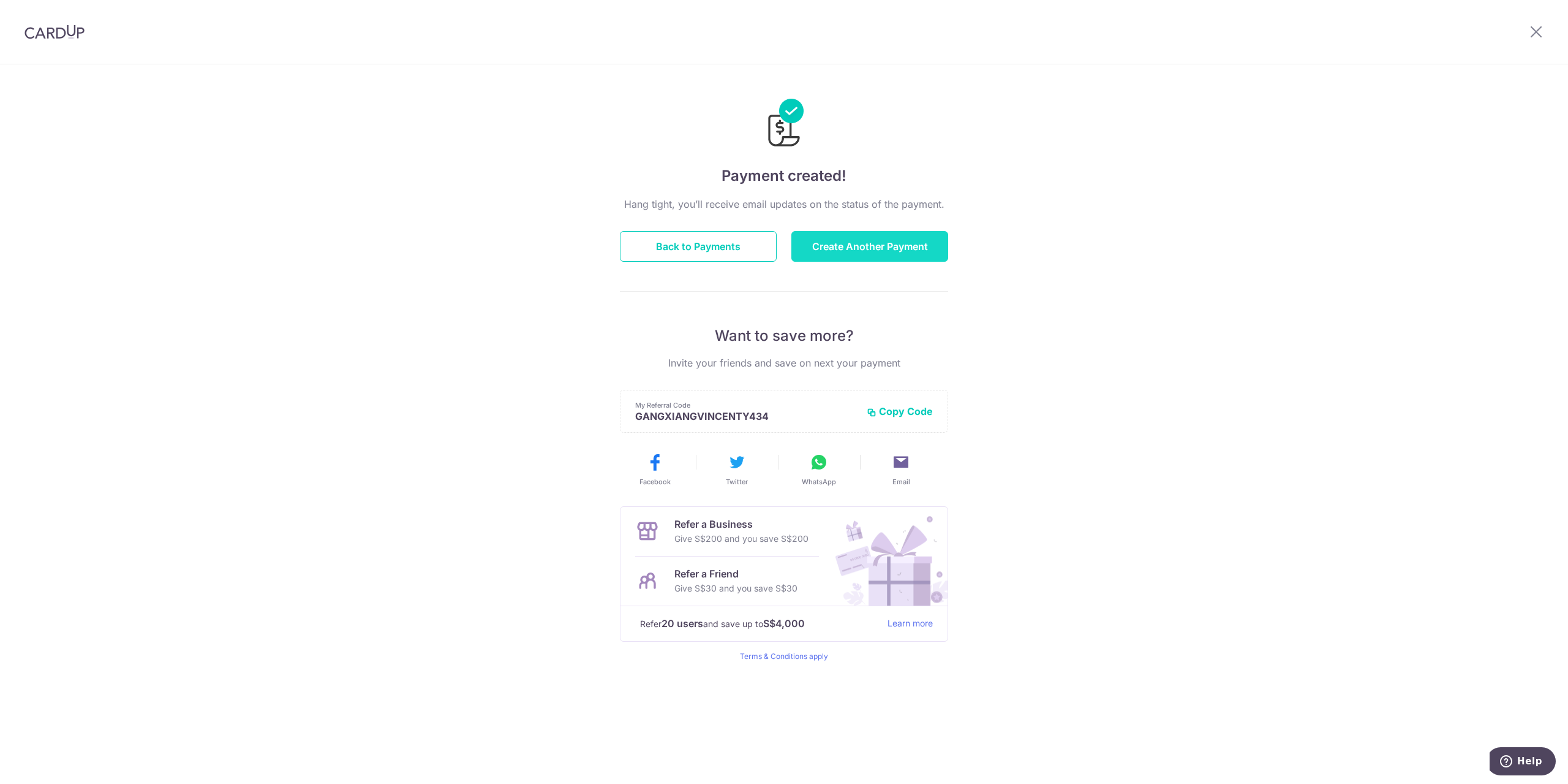
click at [917, 249] on button "Create Another Payment" at bounding box center [870, 246] width 157 height 30
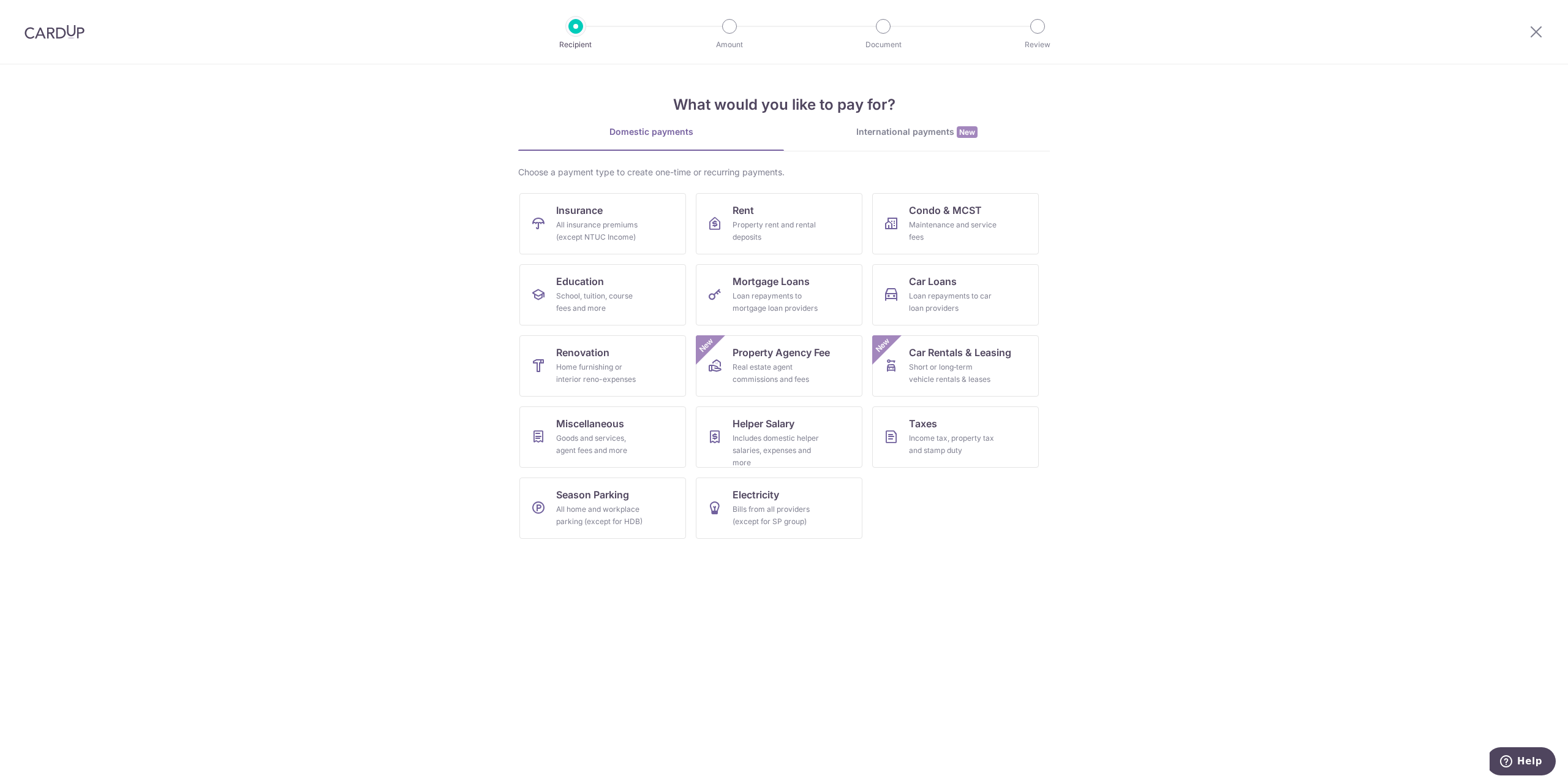
click at [60, 40] on div at bounding box center [54, 32] width 109 height 64
click at [1541, 33] on icon at bounding box center [1536, 31] width 15 height 15
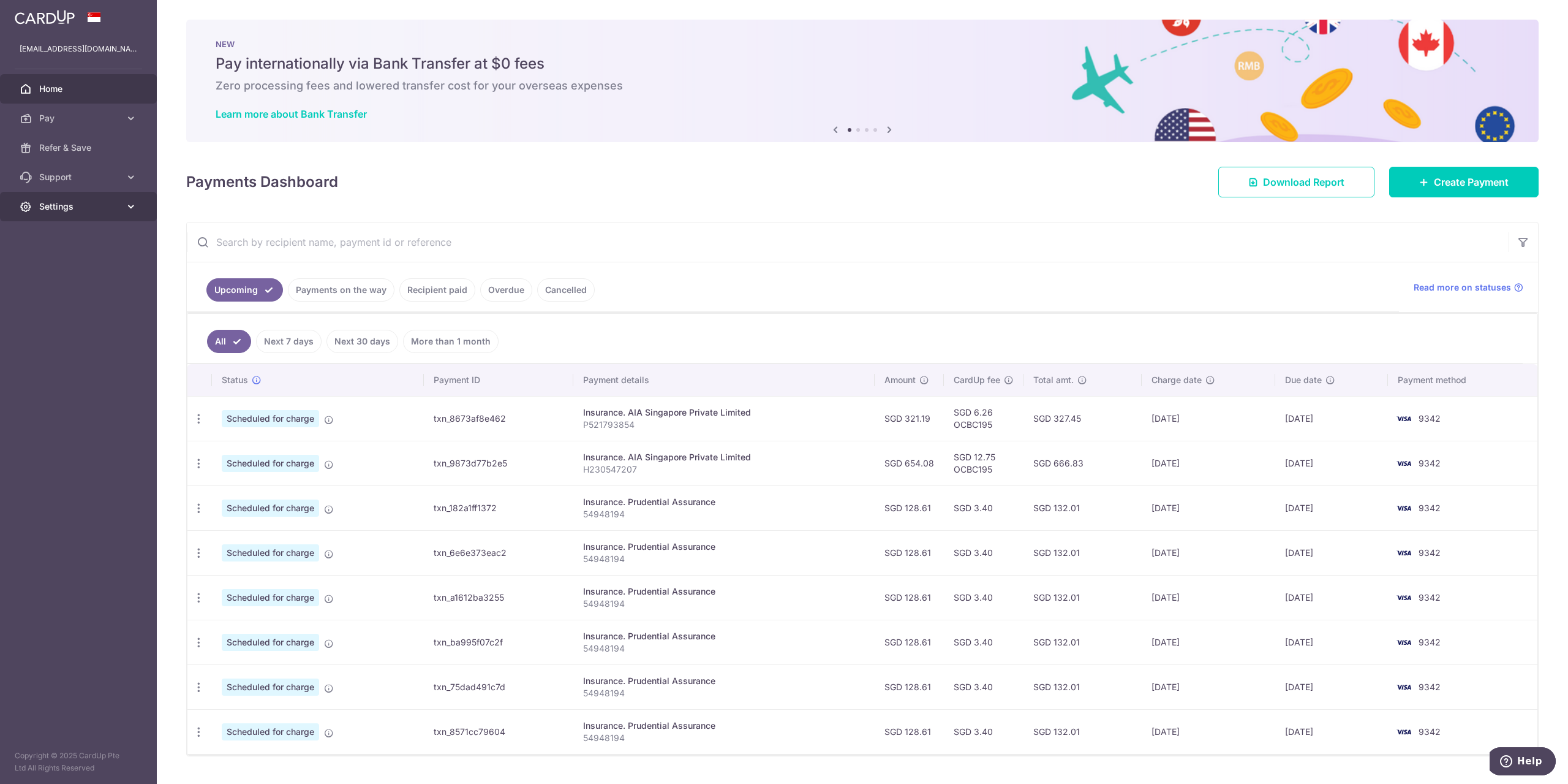
click at [60, 209] on span "Settings" at bounding box center [79, 206] width 81 height 13
click at [54, 261] on span "Logout" at bounding box center [79, 265] width 81 height 13
